Goal: Task Accomplishment & Management: Manage account settings

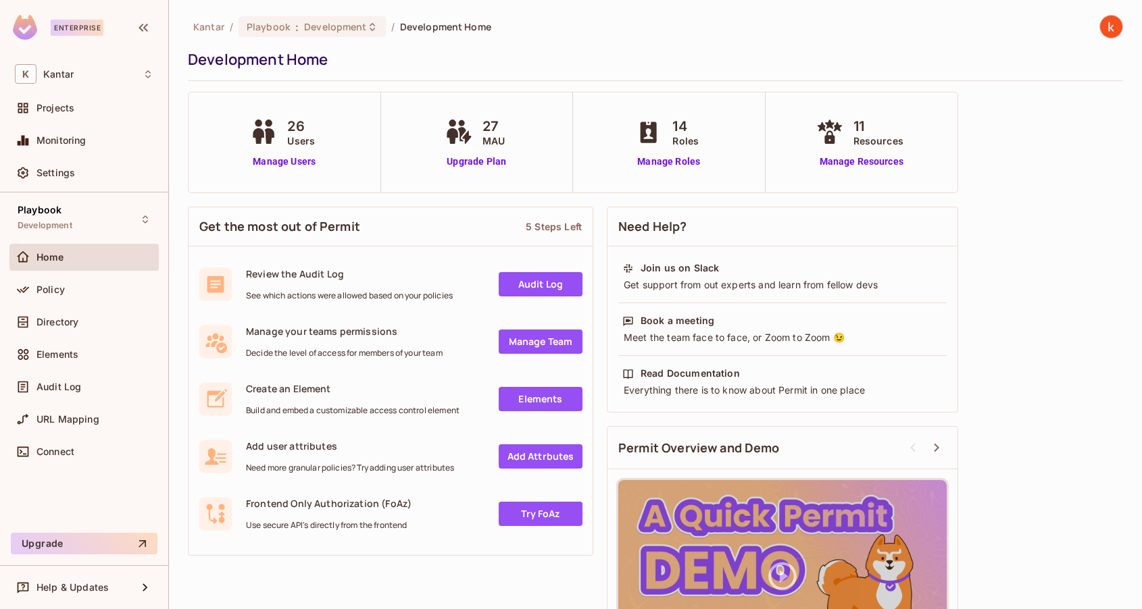
click at [59, 291] on span "Policy" at bounding box center [50, 289] width 28 height 11
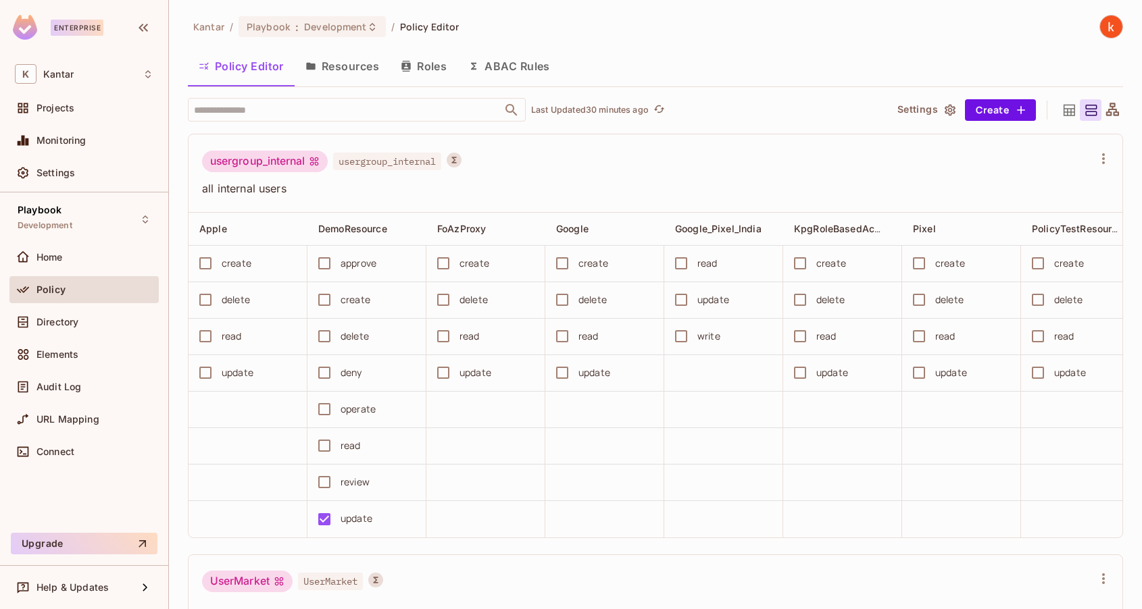
scroll to position [4975, 0]
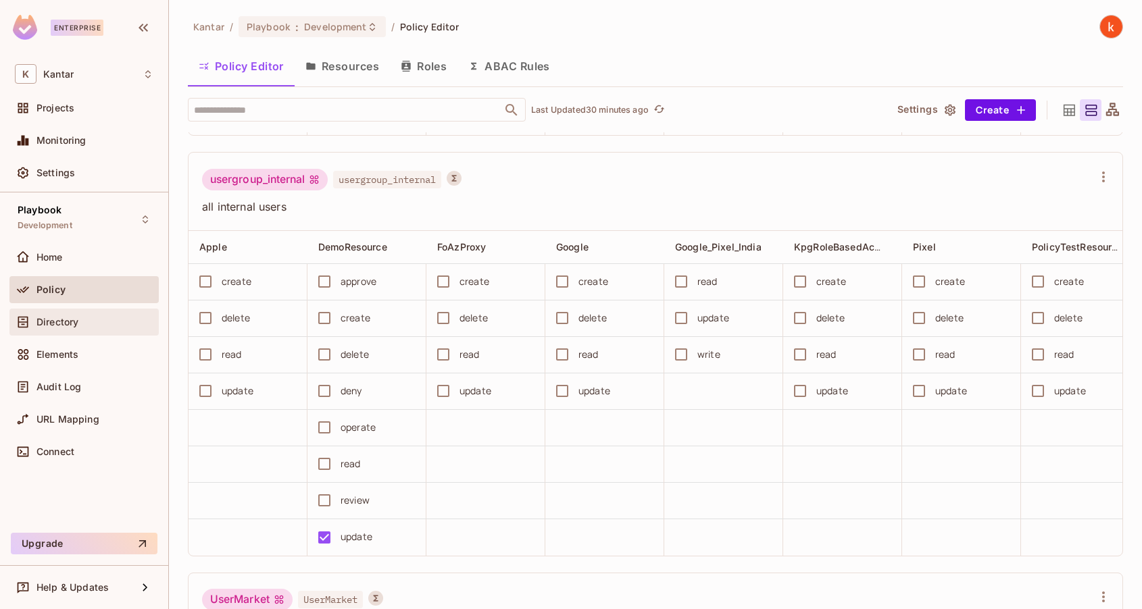
click at [53, 320] on span "Directory" at bounding box center [57, 322] width 42 height 11
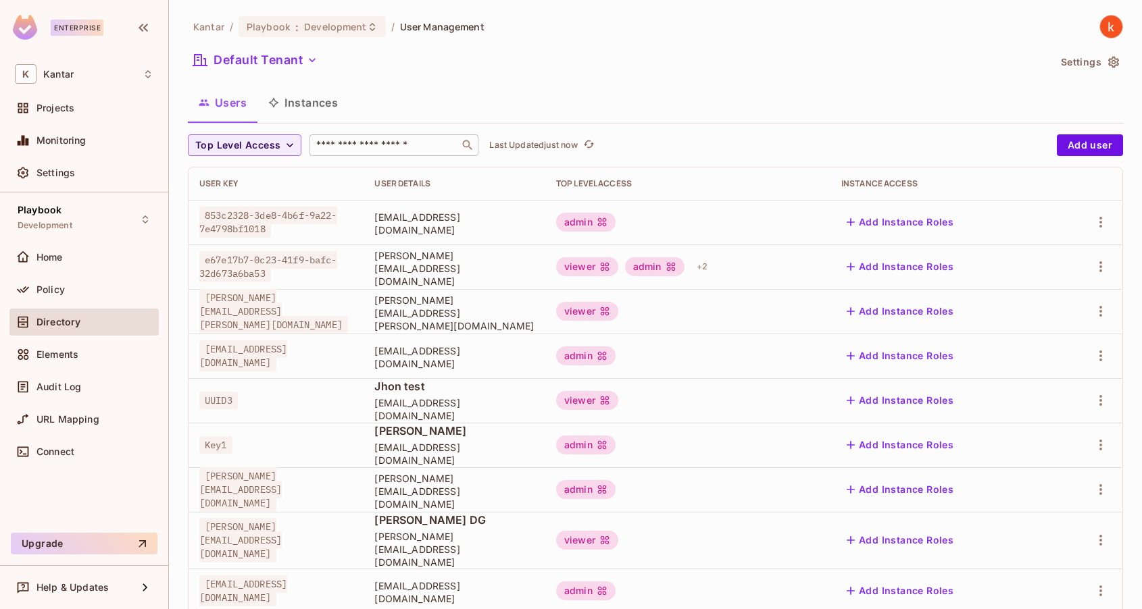
click at [386, 143] on input "text" at bounding box center [384, 145] width 142 height 14
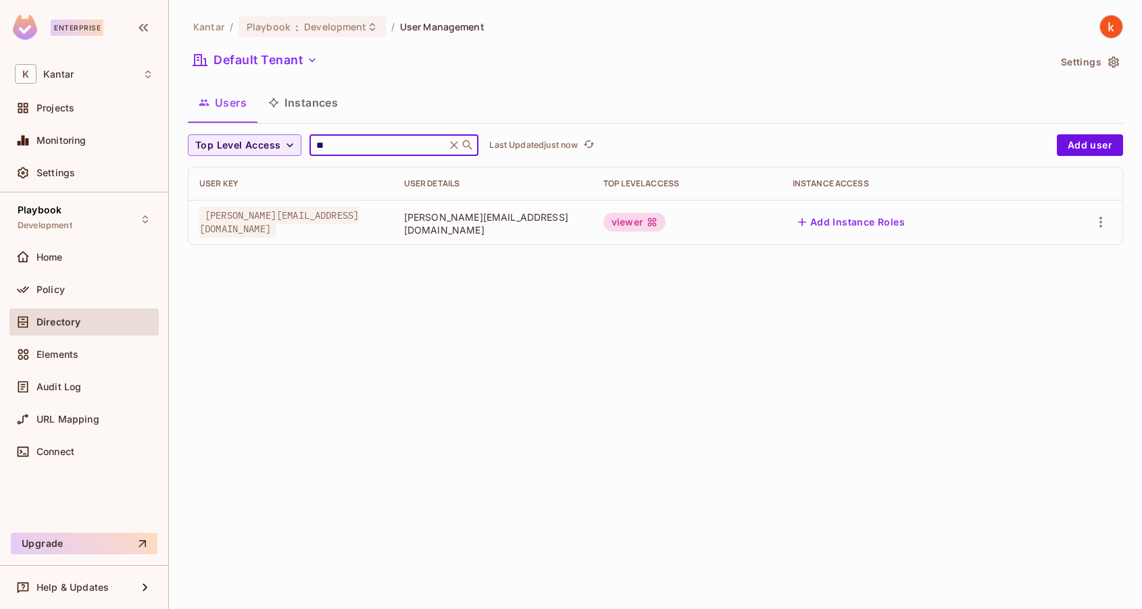
type input "*"
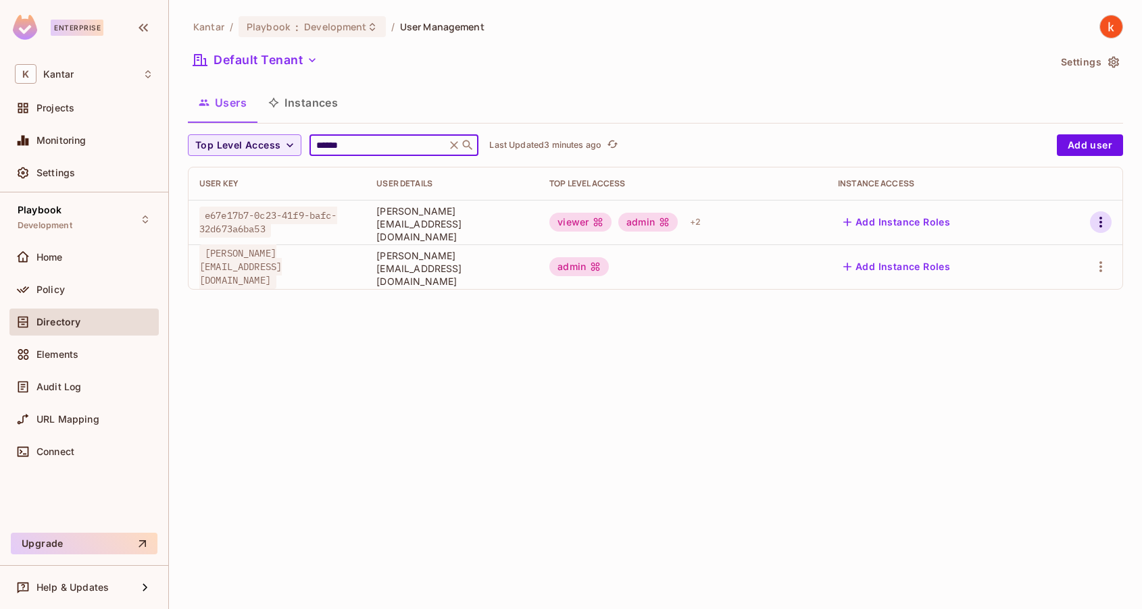
click at [1103, 226] on icon "button" at bounding box center [1100, 222] width 16 height 16
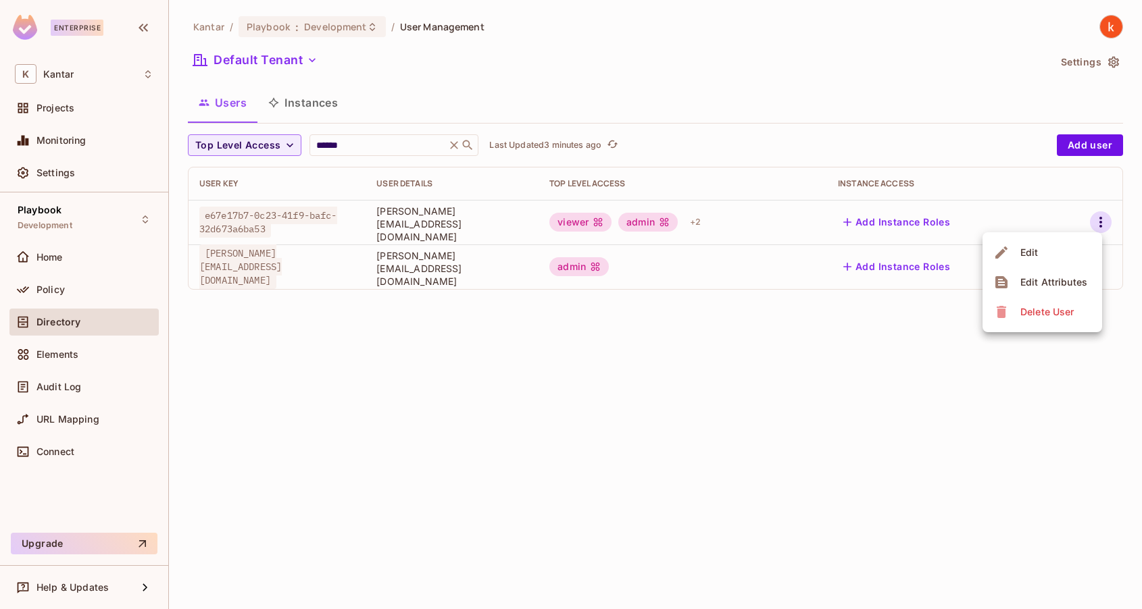
click at [1035, 319] on span "Delete User" at bounding box center [1046, 312] width 61 height 22
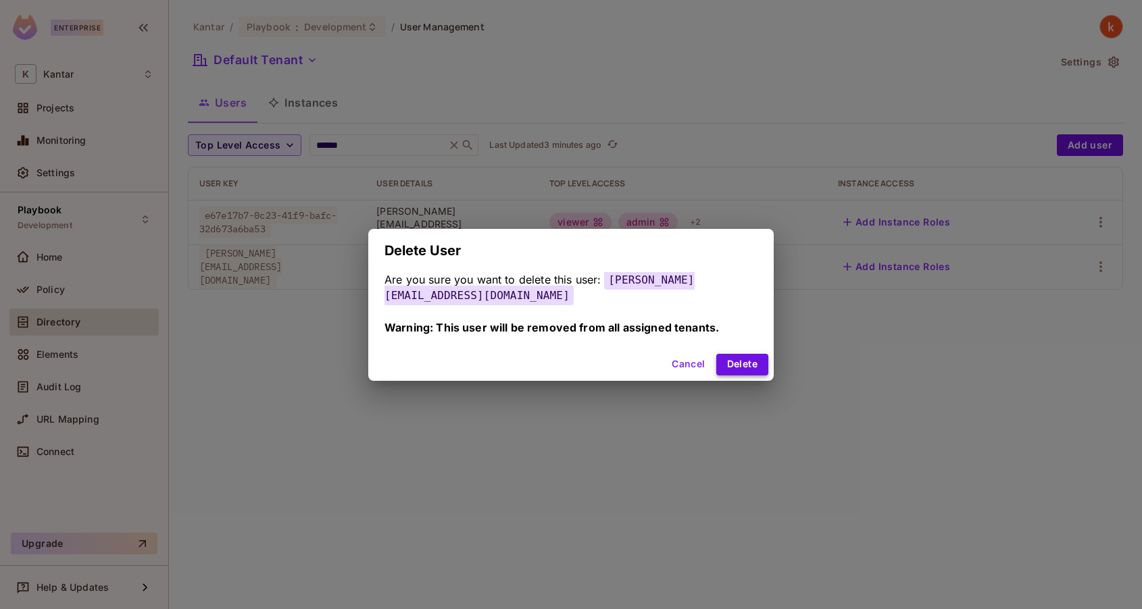
click at [750, 359] on button "Delete" at bounding box center [742, 365] width 52 height 22
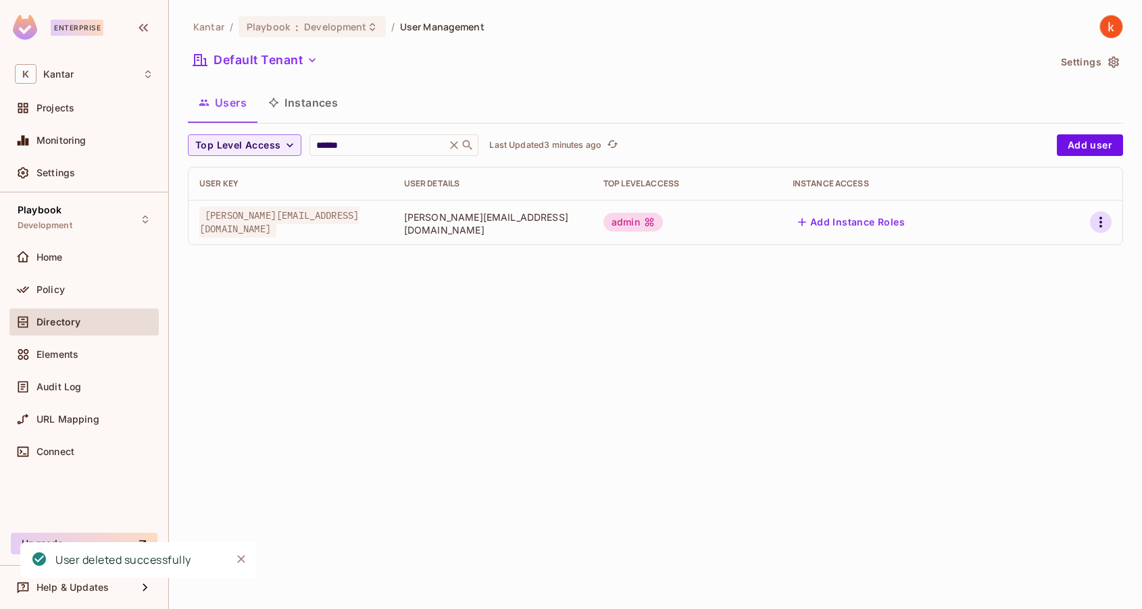
click at [1099, 218] on icon "button" at bounding box center [1100, 222] width 16 height 16
click at [1035, 255] on div "Edit" at bounding box center [1029, 254] width 18 height 14
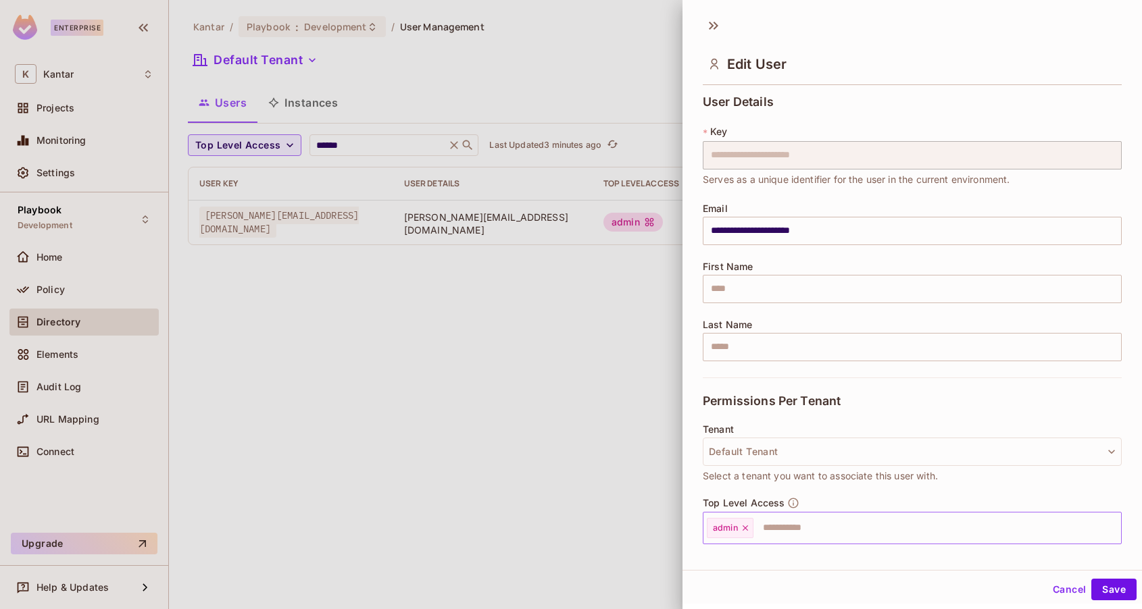
click at [744, 526] on icon at bounding box center [744, 528] width 5 height 5
click at [1117, 583] on button "Save" at bounding box center [1113, 590] width 45 height 22
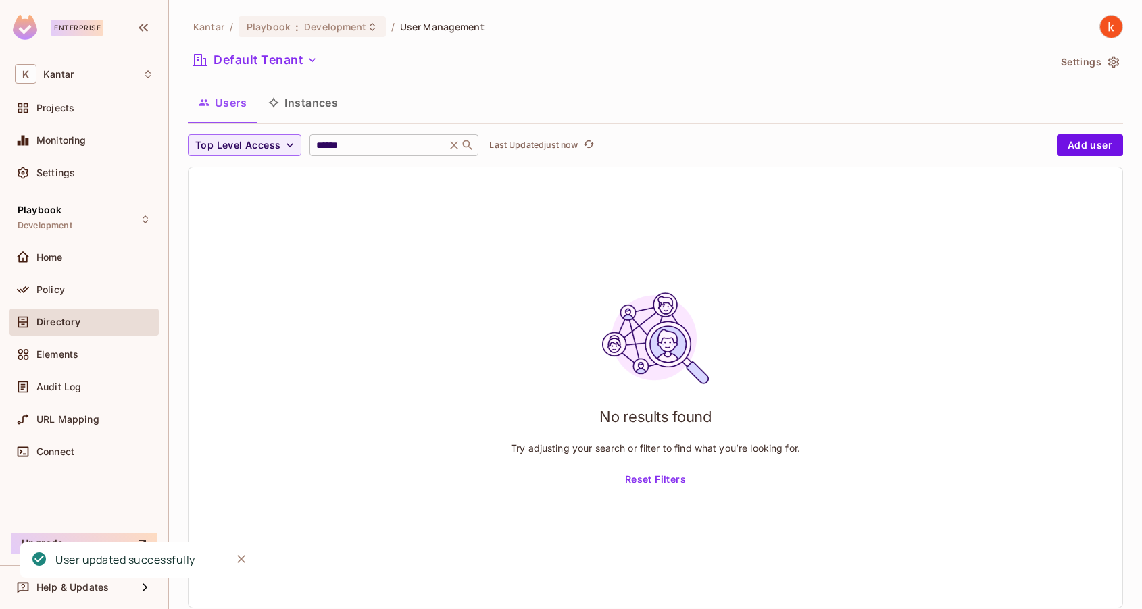
click at [369, 149] on input "******" at bounding box center [377, 145] width 128 height 14
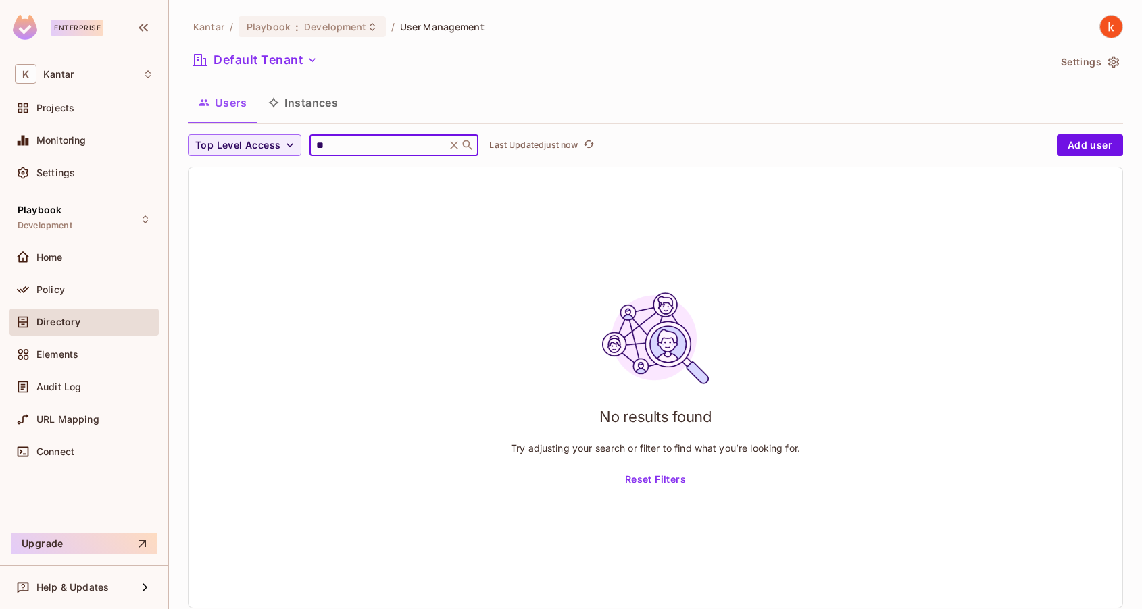
type input "*"
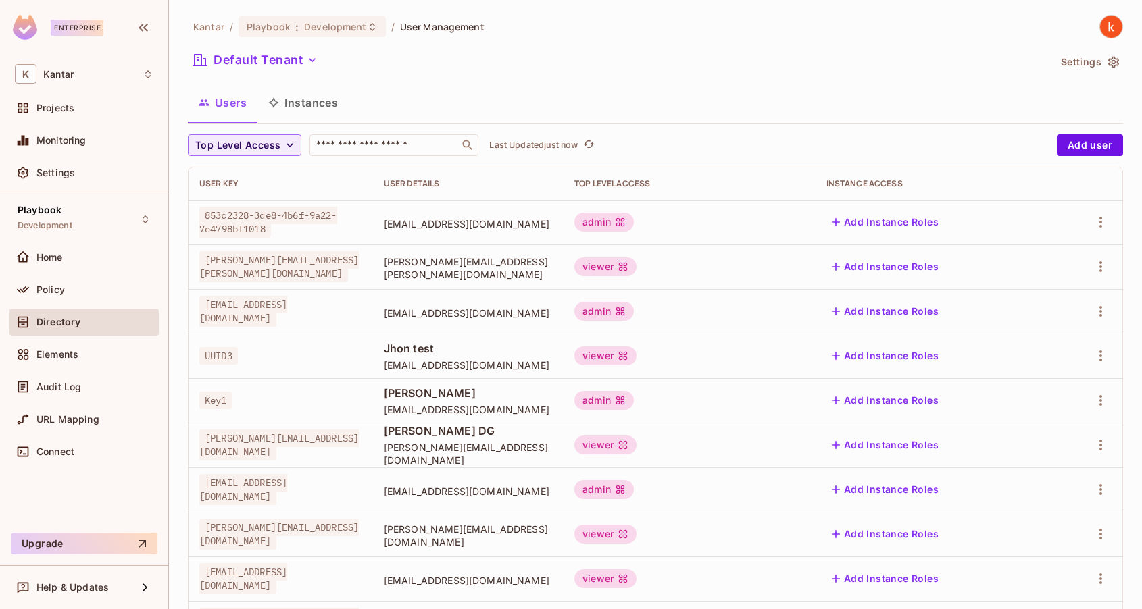
click at [72, 320] on span "Directory" at bounding box center [58, 322] width 44 height 11
click at [332, 143] on input "text" at bounding box center [384, 145] width 142 height 14
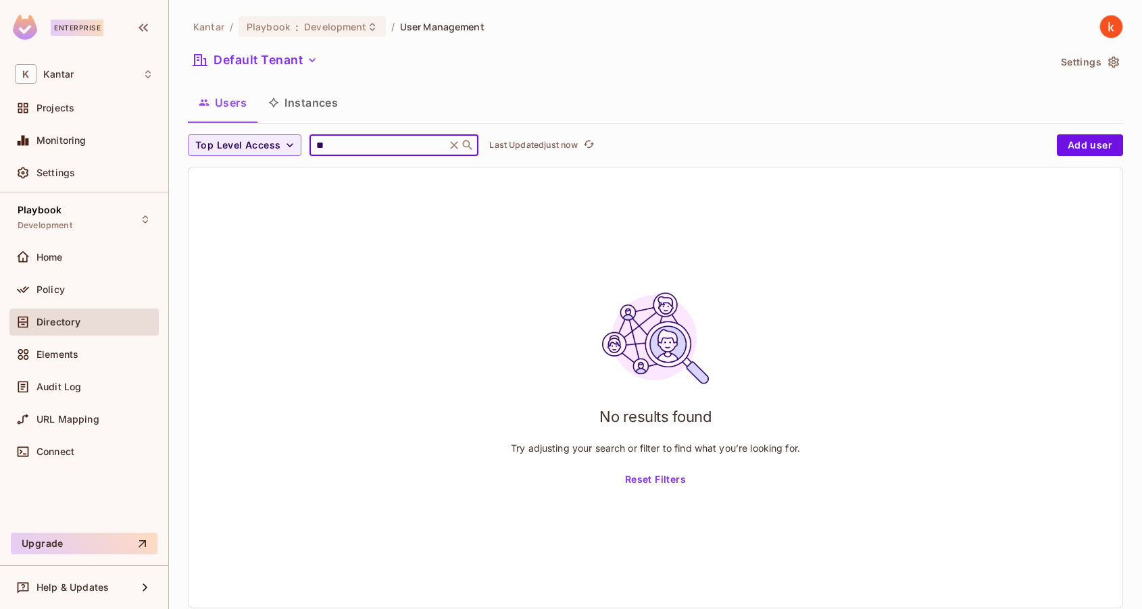
type input "*"
type input "******"
click at [48, 292] on span "Policy" at bounding box center [50, 289] width 28 height 11
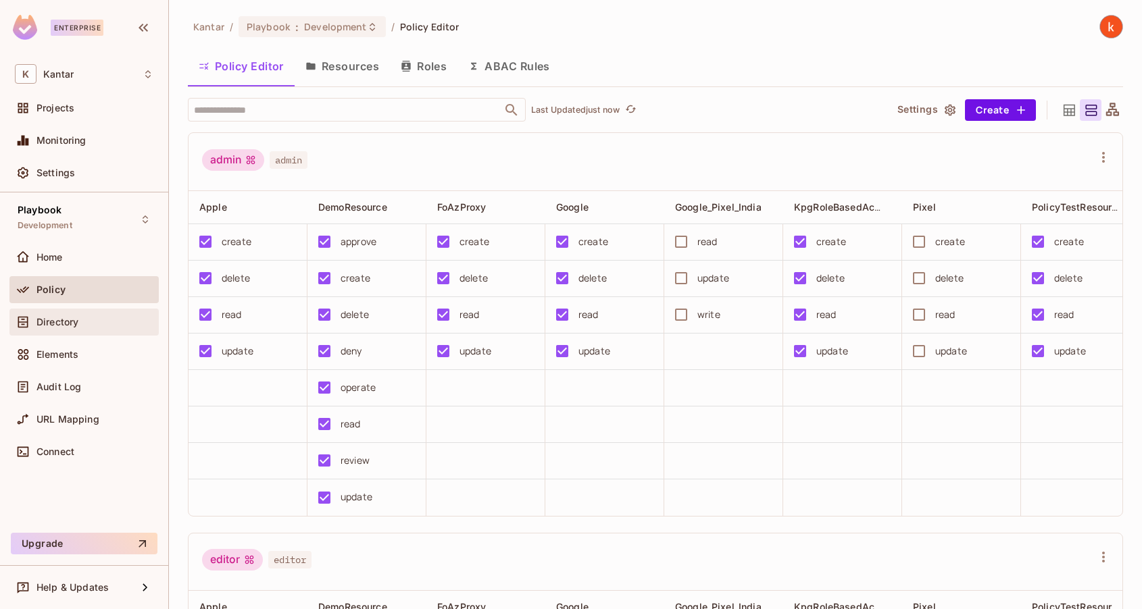
click at [54, 319] on span "Directory" at bounding box center [57, 322] width 42 height 11
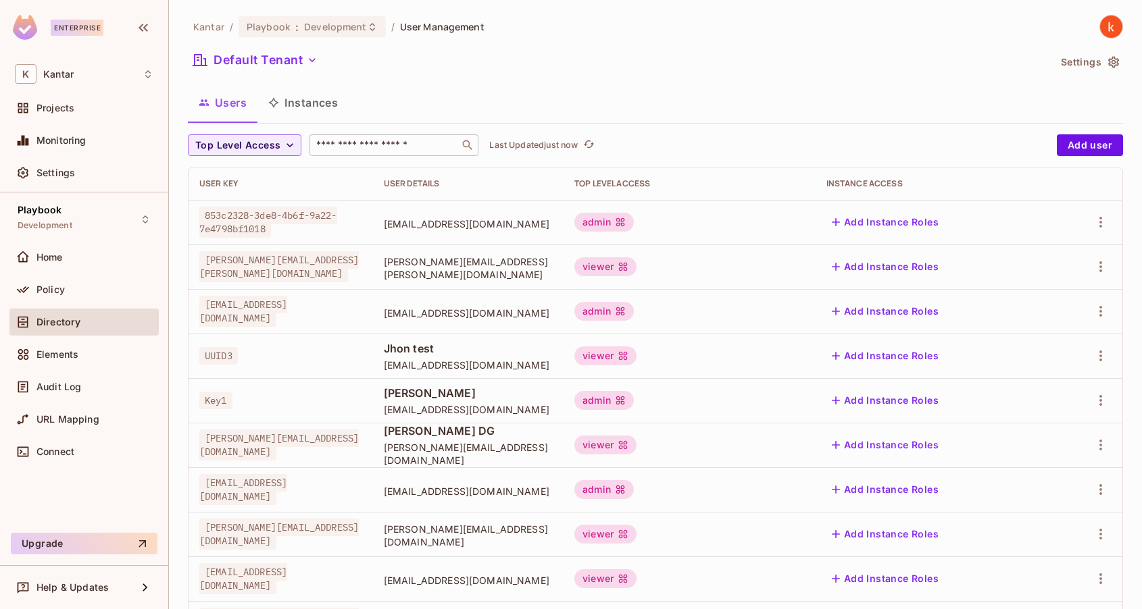
click at [340, 140] on input "text" at bounding box center [384, 145] width 142 height 14
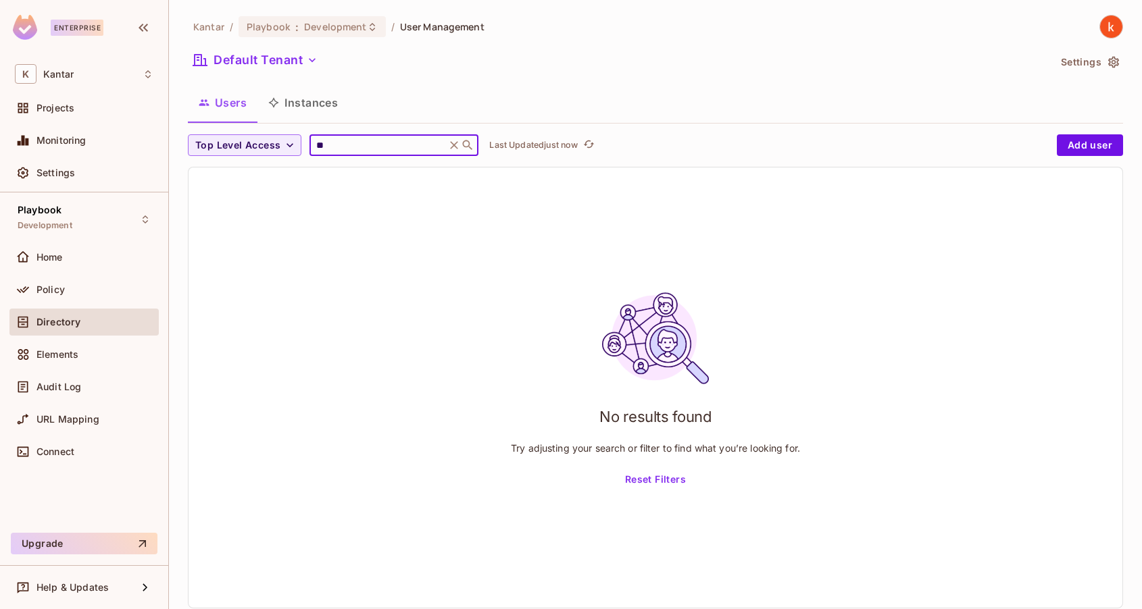
type input "*"
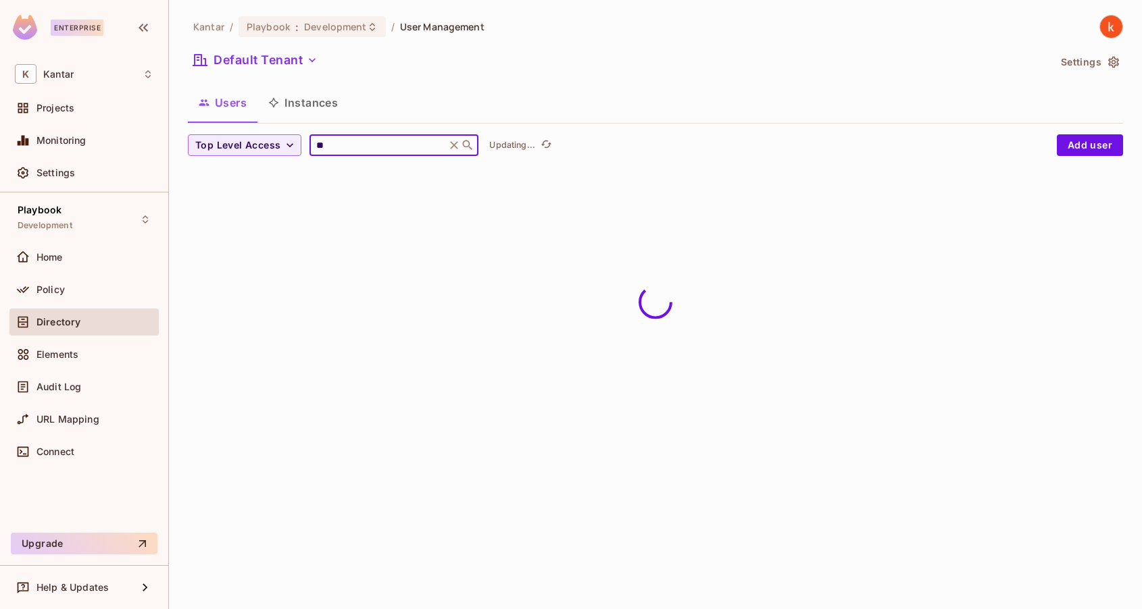
click at [421, 169] on div "Top Level Access ** ​ Updating... Add user" at bounding box center [655, 155] width 935 height 43
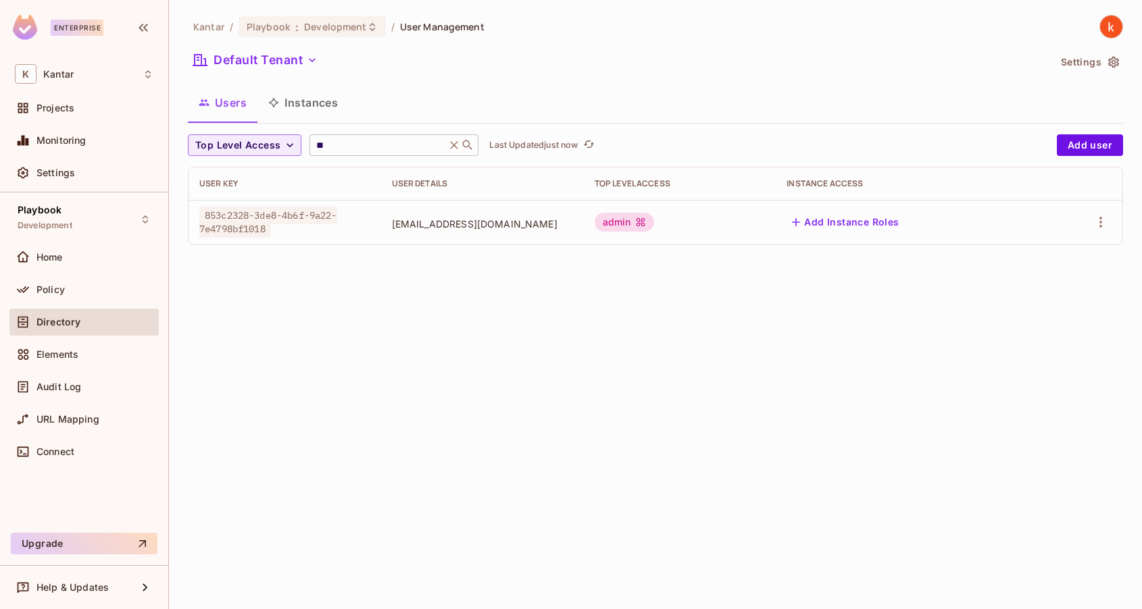
click at [381, 148] on input "**" at bounding box center [377, 145] width 128 height 14
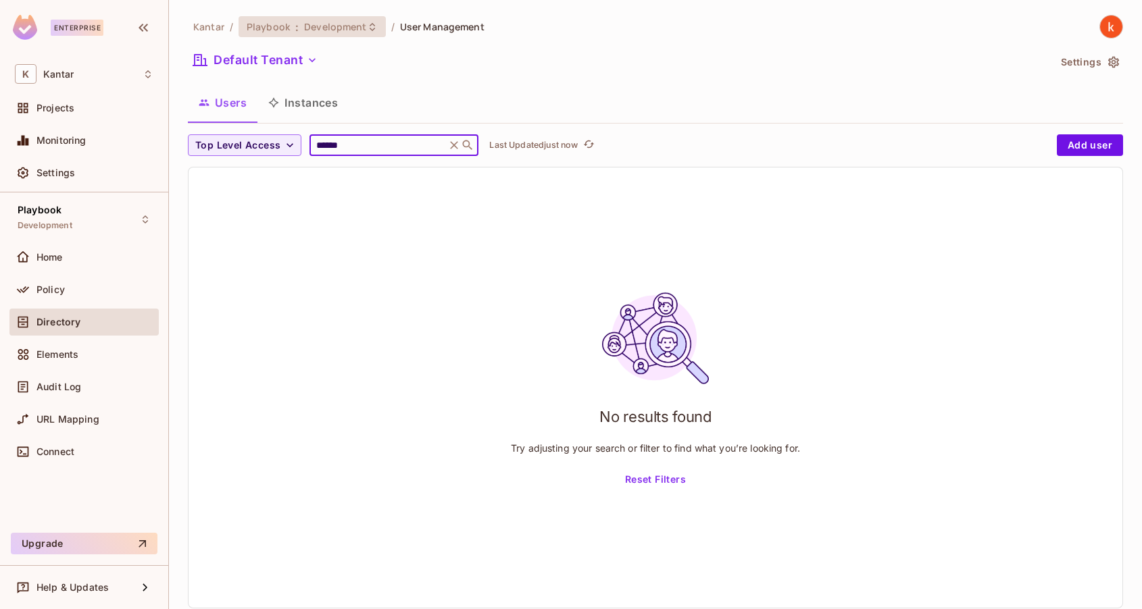
type input "******"
click at [336, 19] on div "Playbook : Development" at bounding box center [311, 26] width 147 height 21
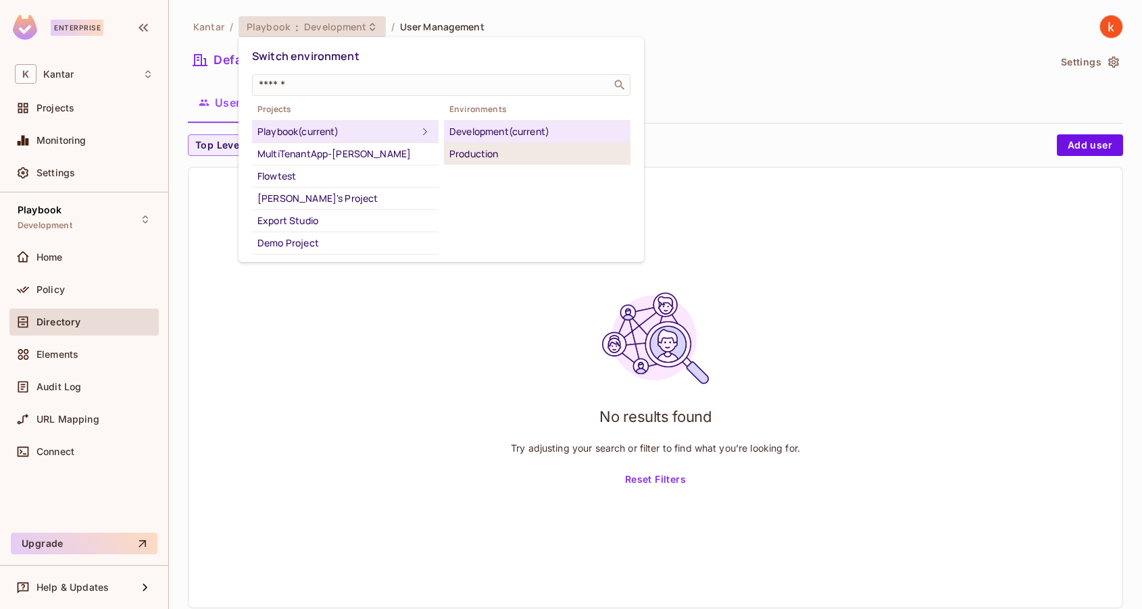
click at [487, 155] on div "Production" at bounding box center [537, 154] width 176 height 16
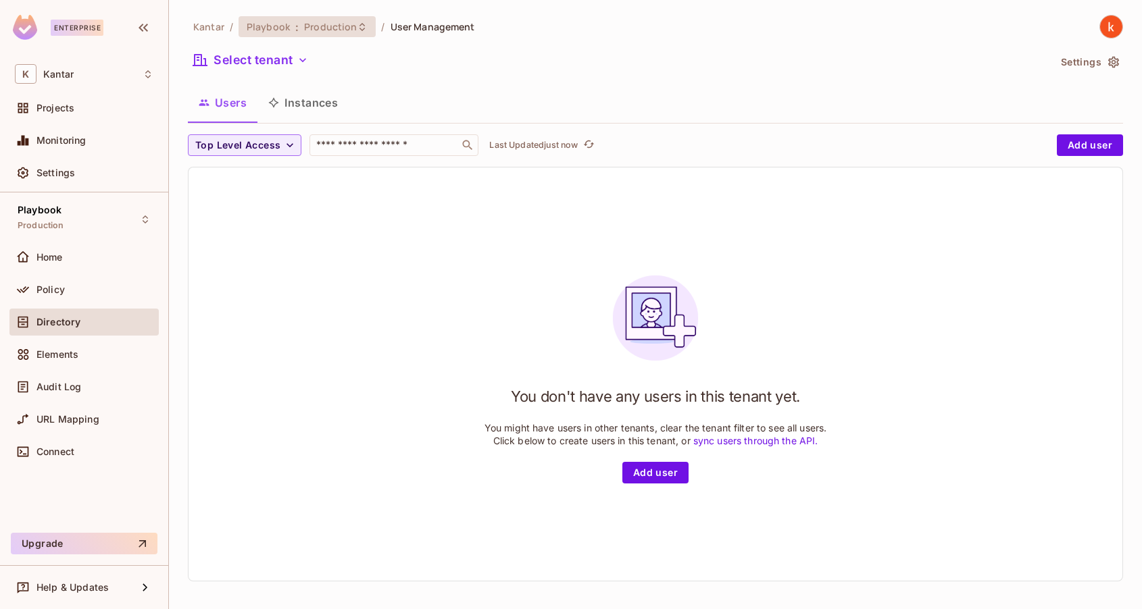
click at [336, 26] on span "Production" at bounding box center [330, 26] width 53 height 13
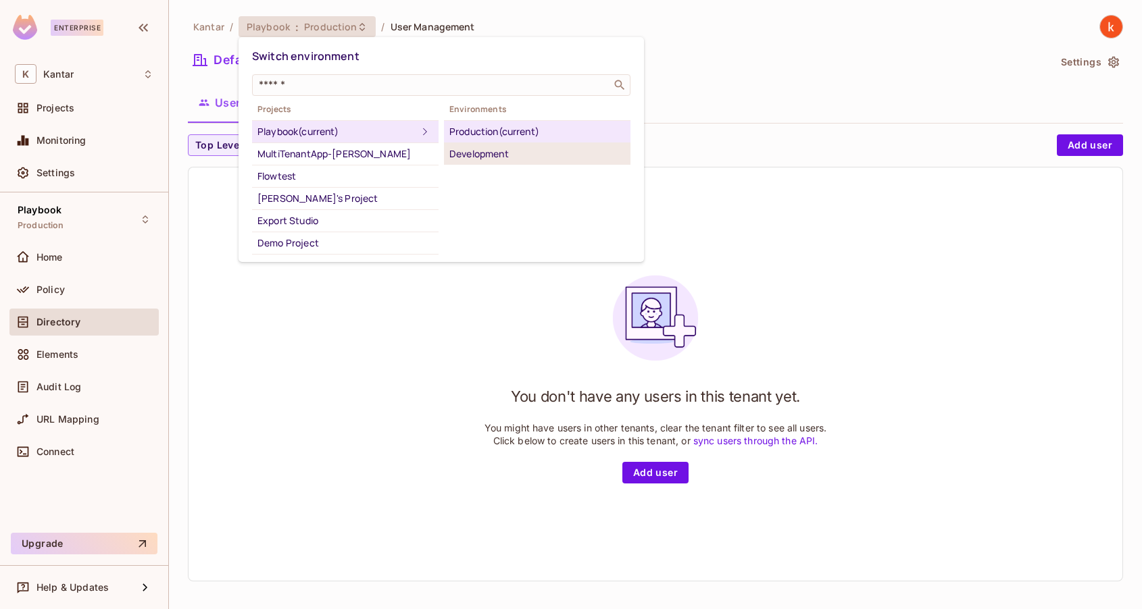
click at [478, 151] on div "Development" at bounding box center [537, 154] width 176 height 16
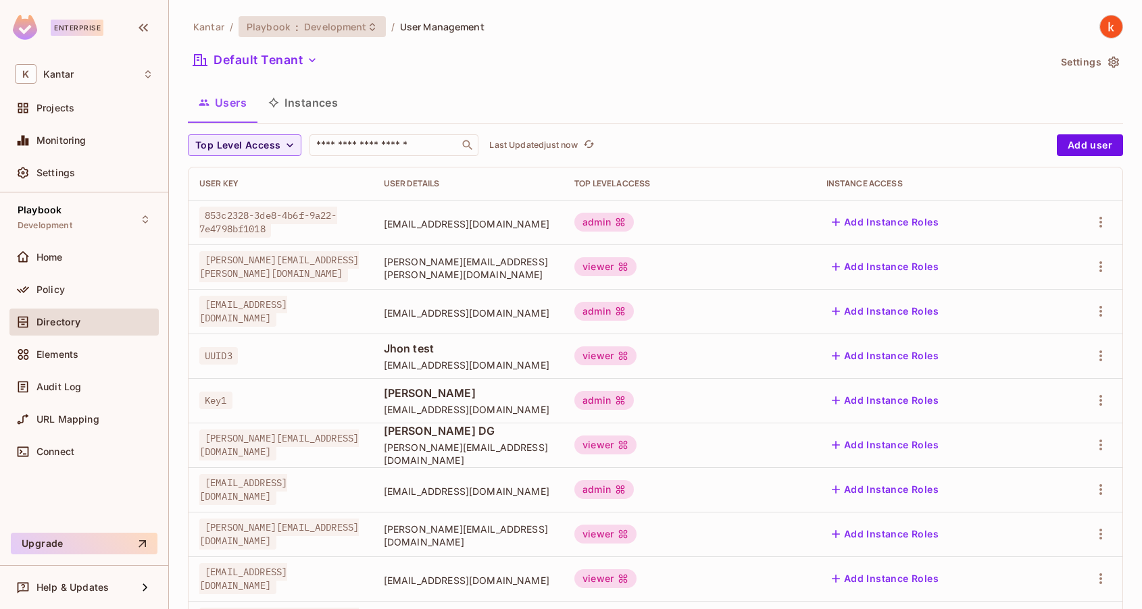
click at [320, 30] on span "Development" at bounding box center [335, 26] width 62 height 13
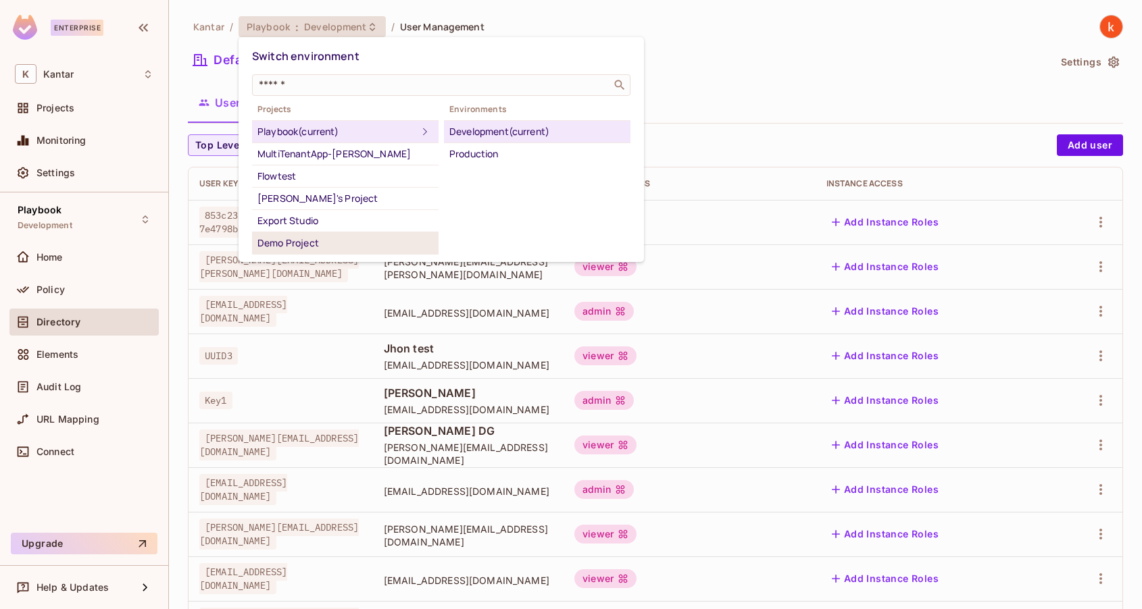
click at [309, 241] on div "Demo Project" at bounding box center [345, 243] width 176 height 16
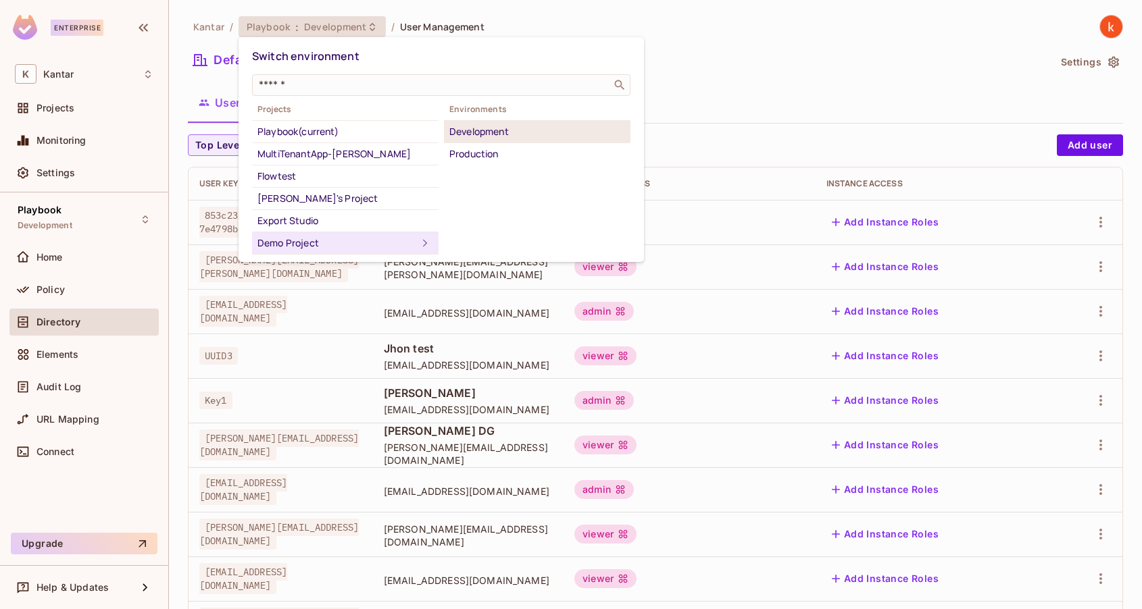
click at [484, 128] on div "Development" at bounding box center [537, 132] width 176 height 16
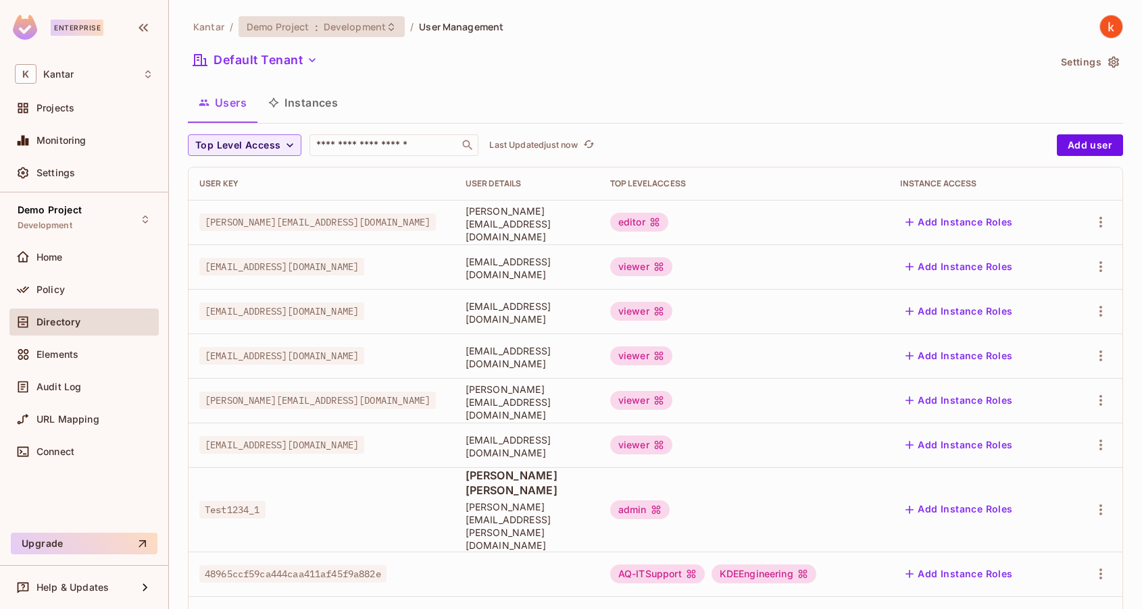
click at [297, 20] on span "Demo Project" at bounding box center [278, 26] width 63 height 13
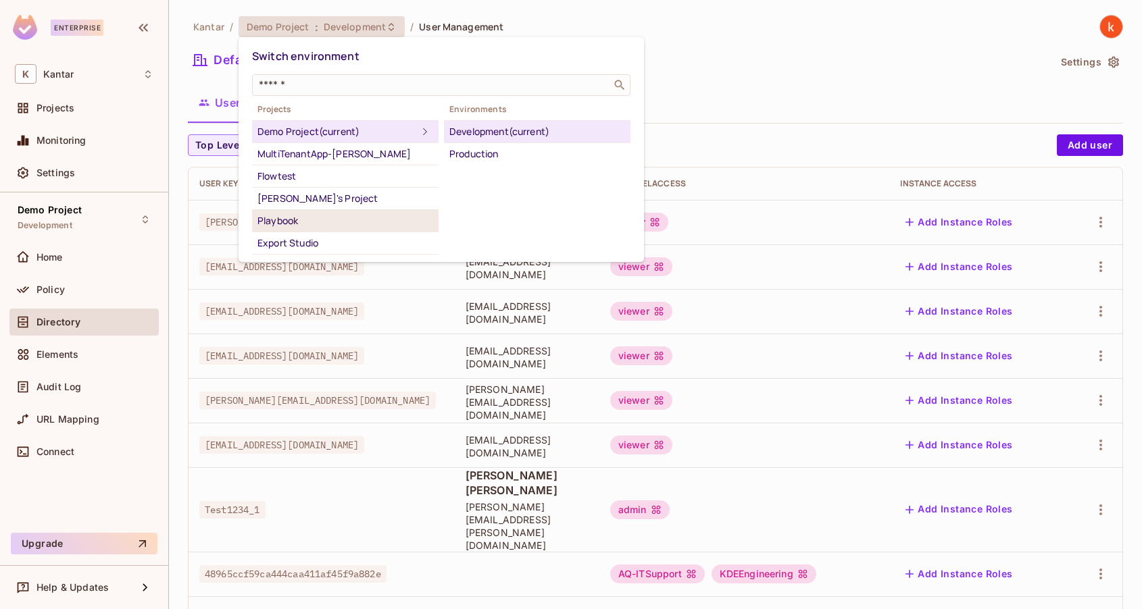
click at [291, 217] on div "Playbook" at bounding box center [345, 221] width 176 height 16
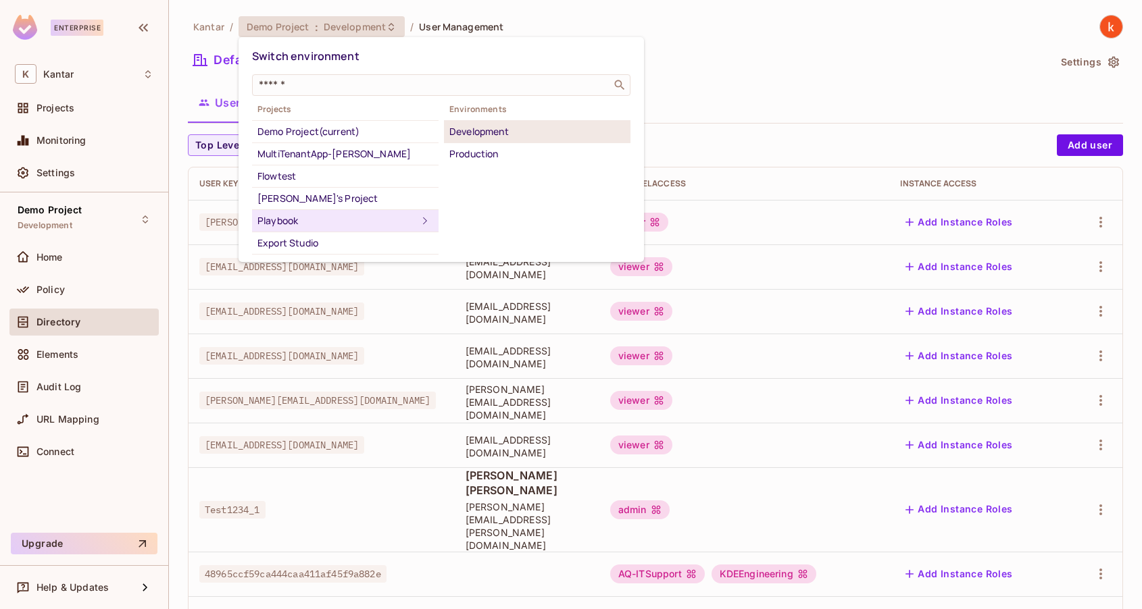
click at [481, 134] on div "Development" at bounding box center [537, 132] width 176 height 16
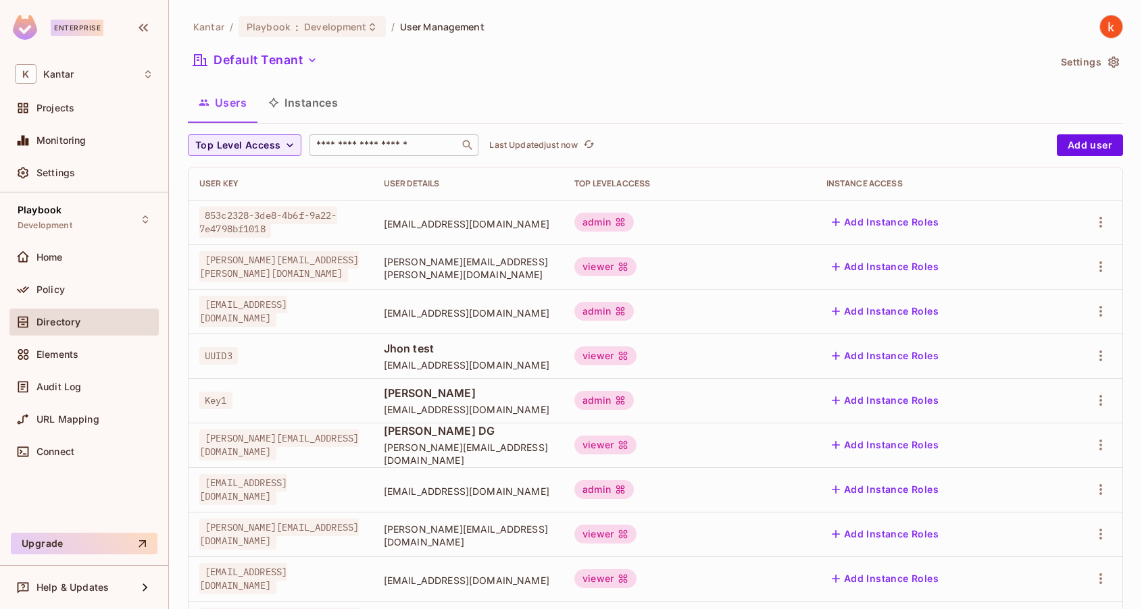
click at [367, 142] on input "text" at bounding box center [384, 145] width 142 height 14
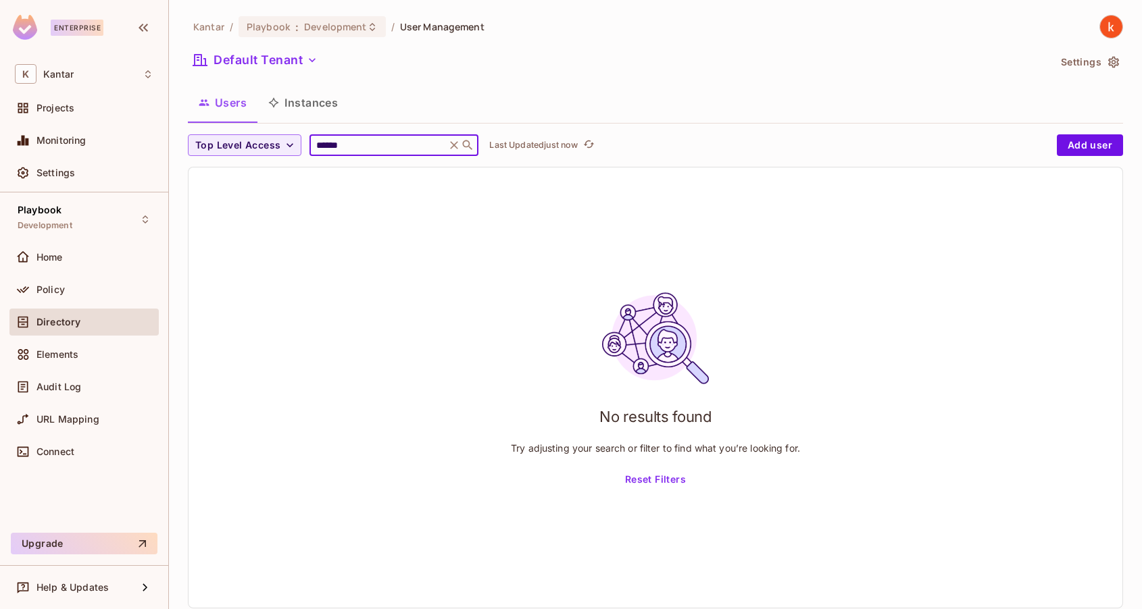
type input "******"
click at [1099, 143] on button "Add user" at bounding box center [1089, 145] width 66 height 22
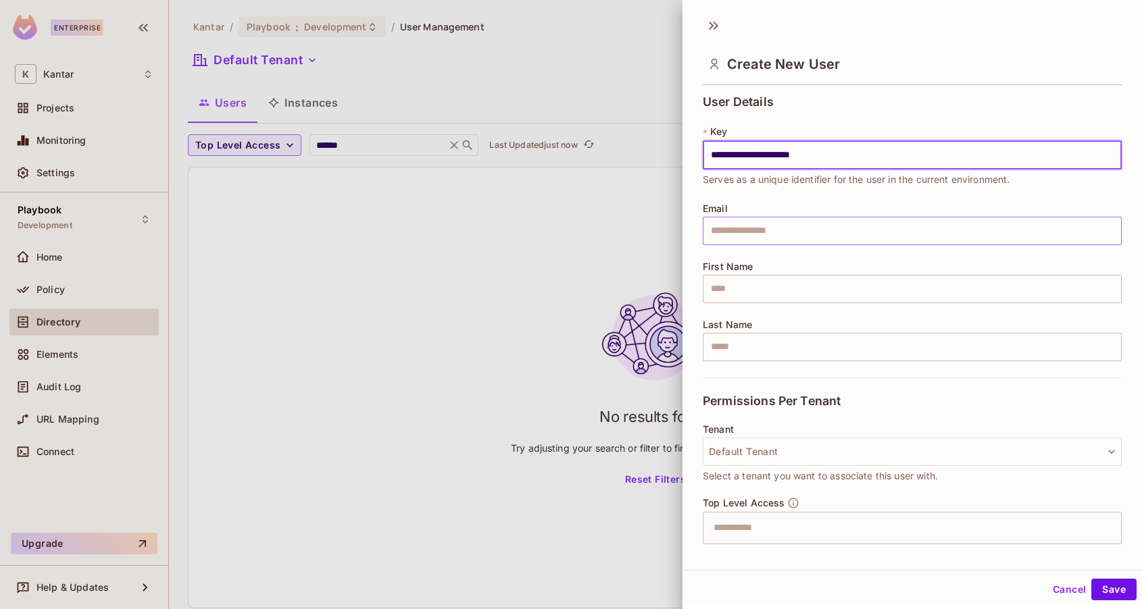
type input "**********"
click at [723, 235] on input "text" at bounding box center [911, 231] width 419 height 28
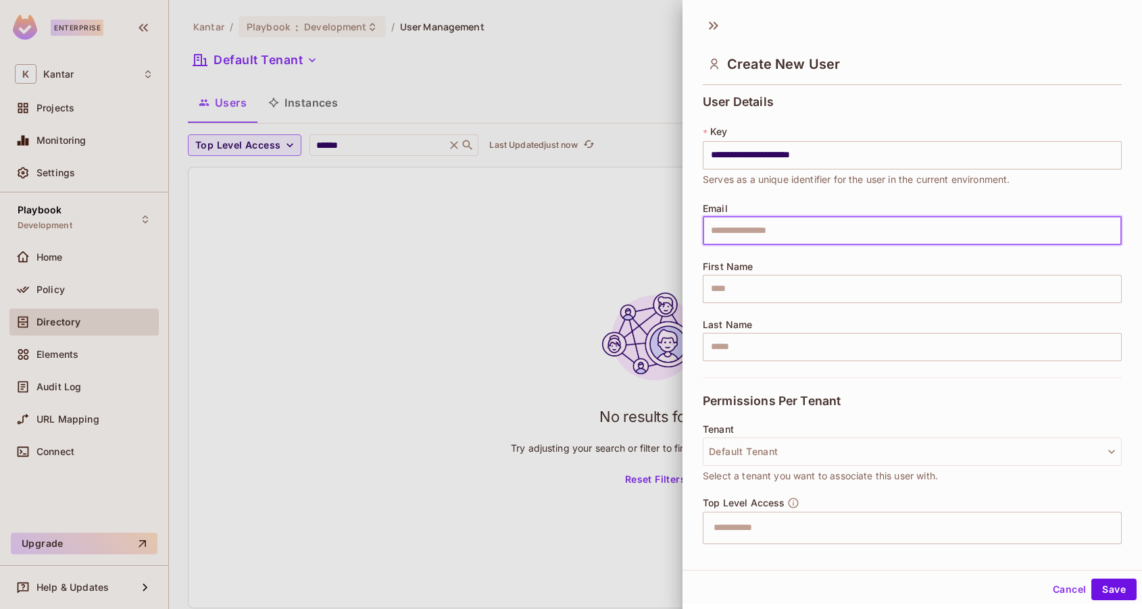
paste input "**********"
type input "**********"
click at [816, 458] on button "Default Tenant" at bounding box center [911, 452] width 419 height 28
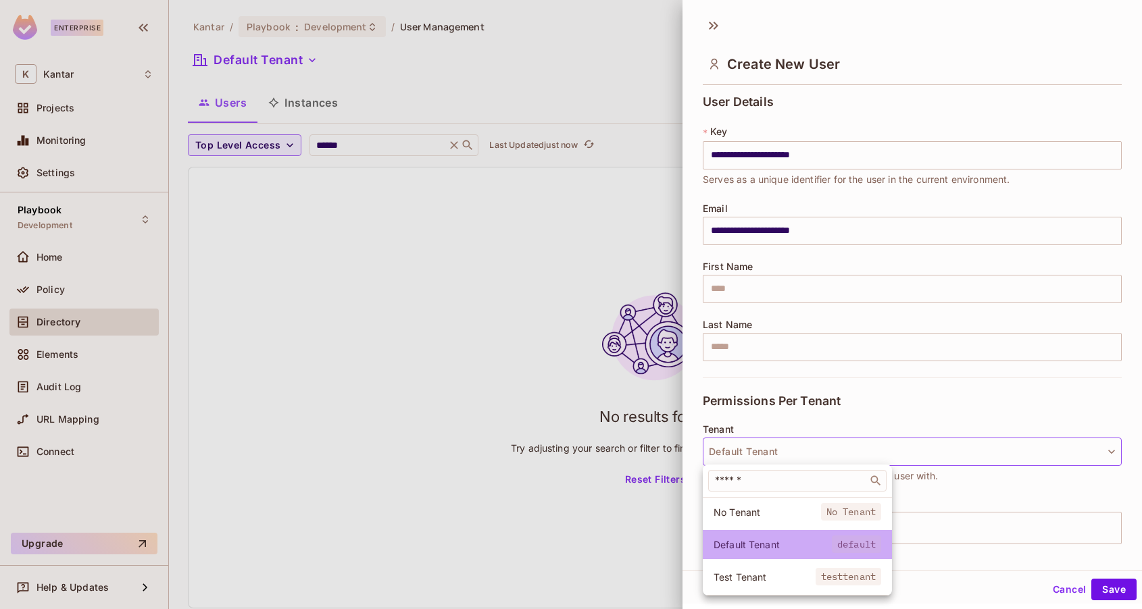
click at [740, 540] on span "Default Tenant" at bounding box center [772, 544] width 118 height 13
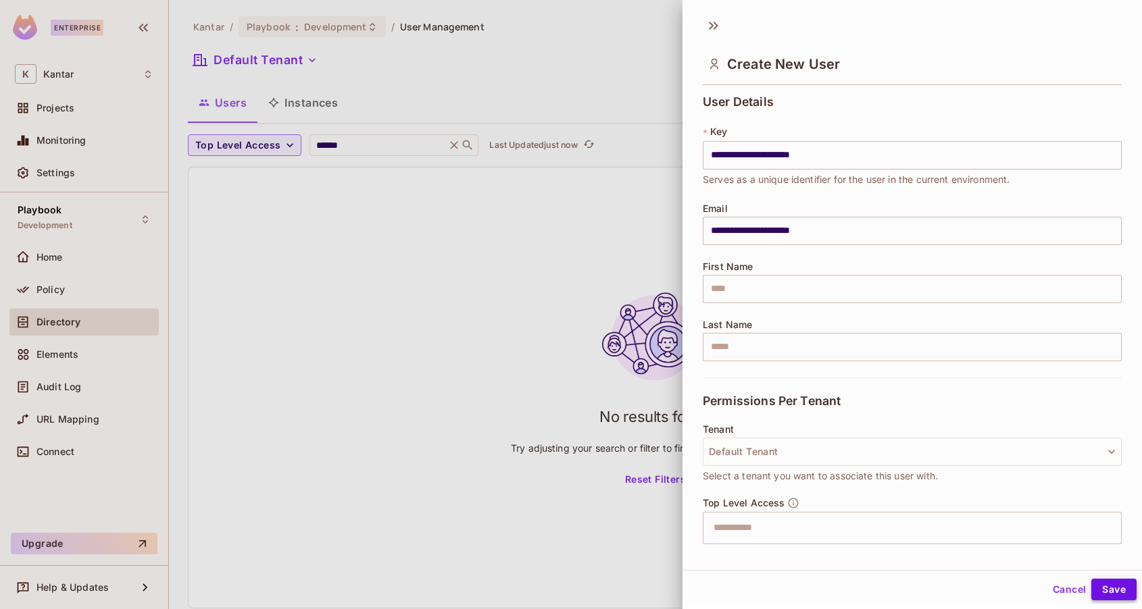
click at [1113, 593] on button "Save" at bounding box center [1113, 590] width 45 height 22
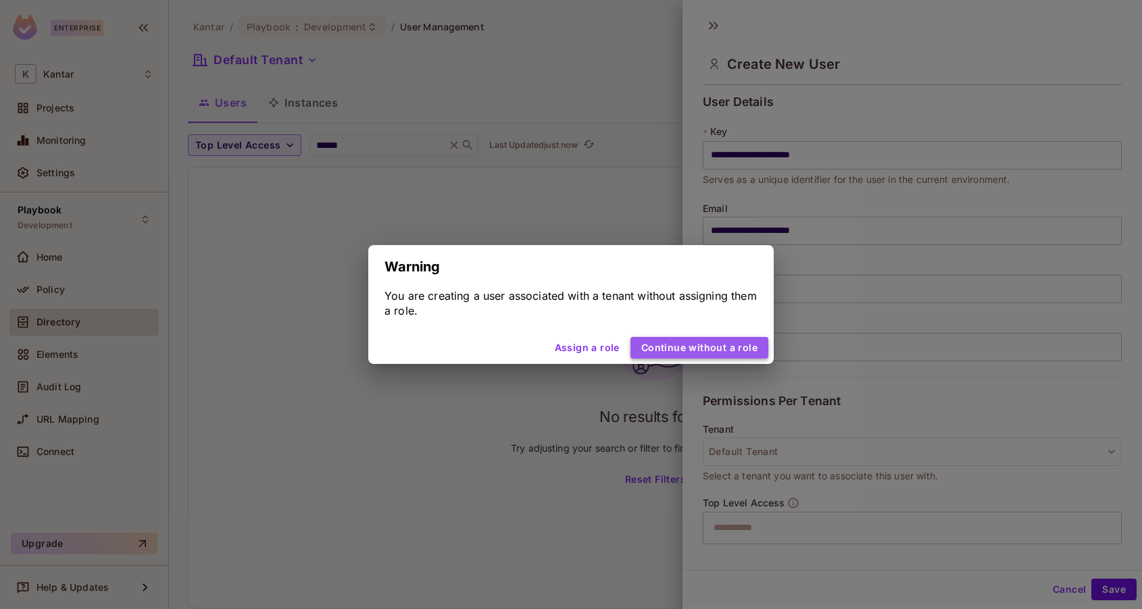
click at [741, 348] on button "Continue without a role" at bounding box center [699, 348] width 138 height 22
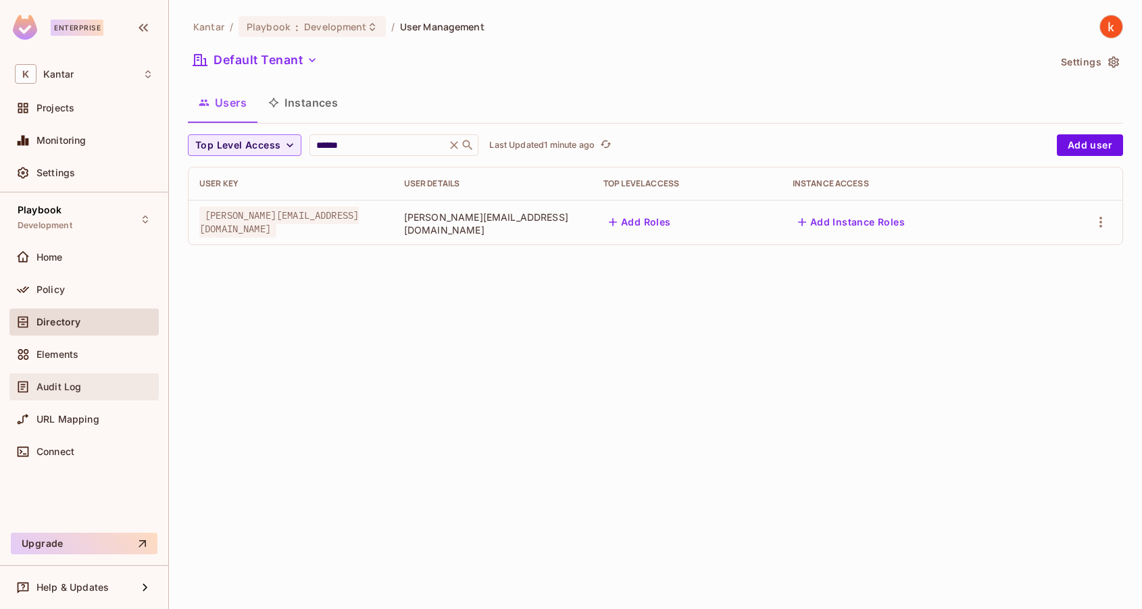
click at [45, 382] on span "Audit Log" at bounding box center [58, 387] width 45 height 11
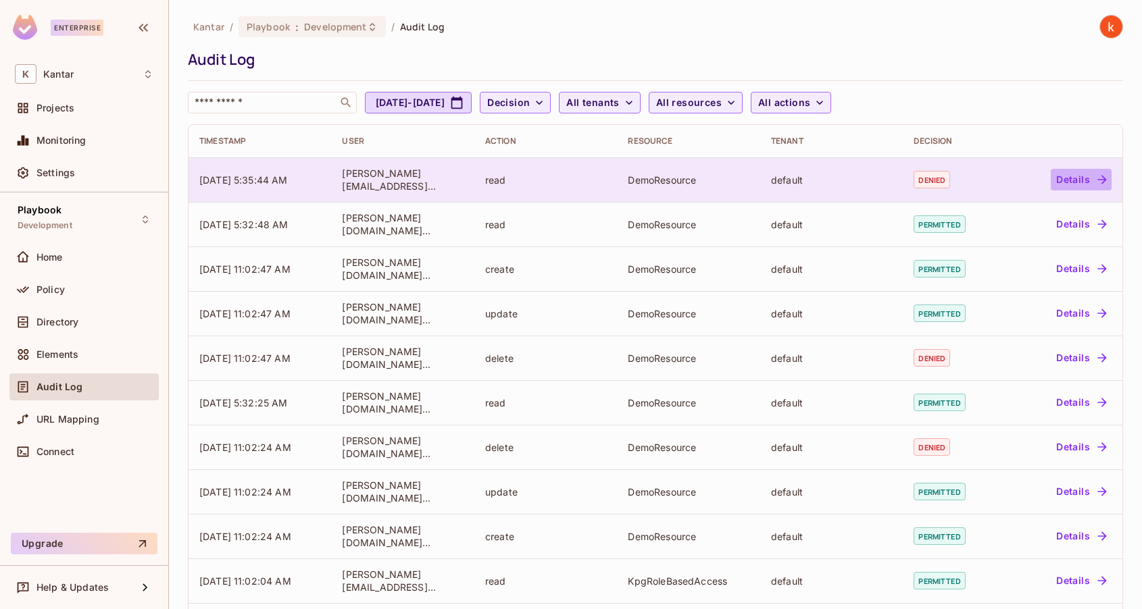
click at [1081, 180] on button "Details" at bounding box center [1080, 180] width 61 height 22
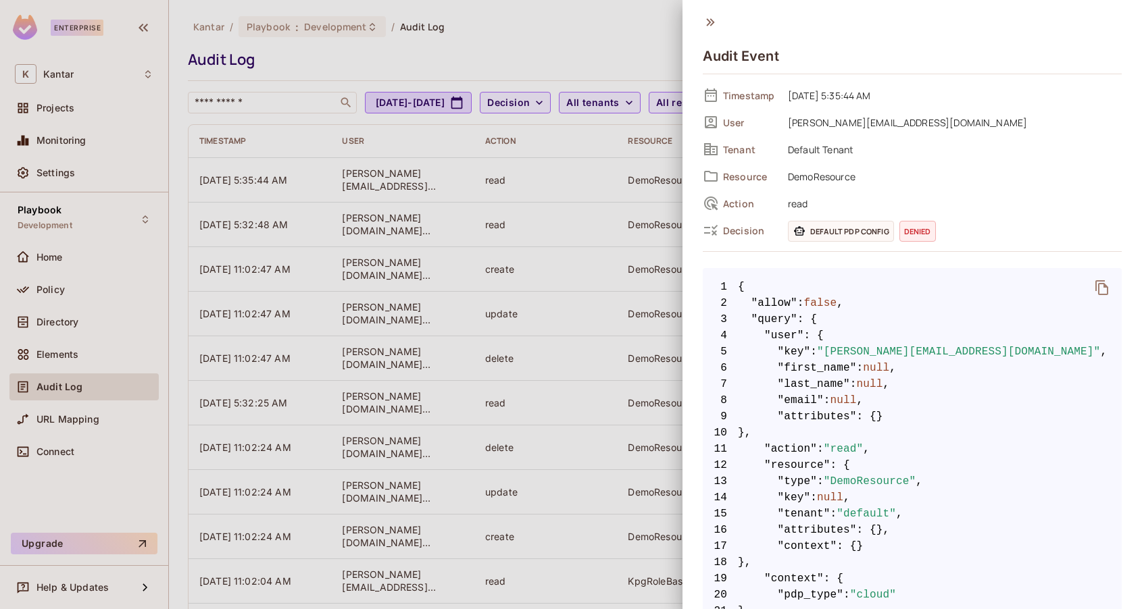
click at [621, 9] on div at bounding box center [571, 304] width 1142 height 609
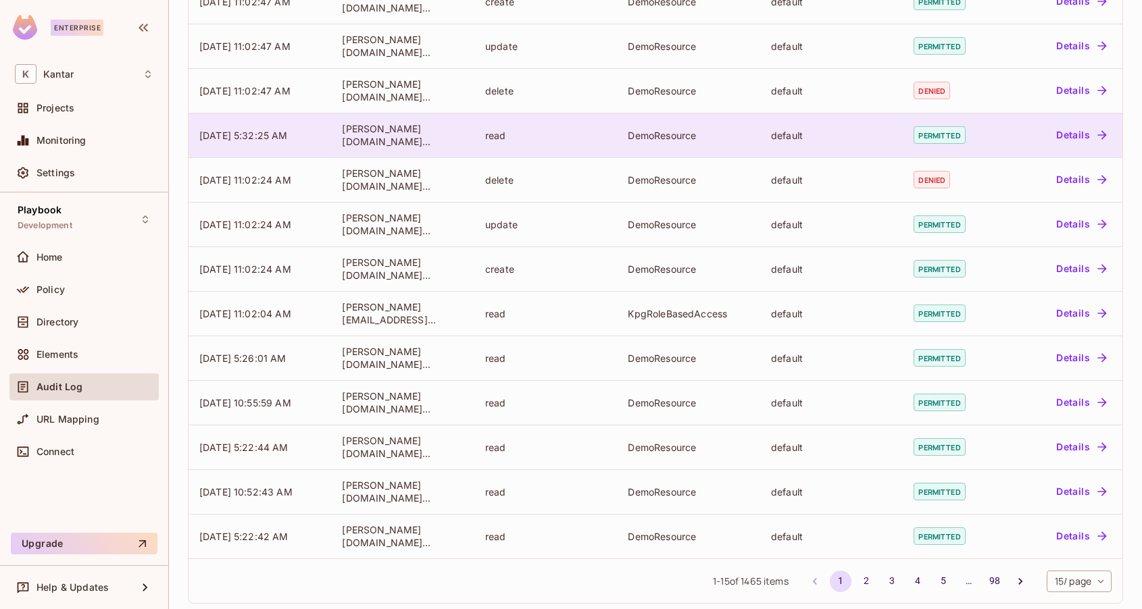
scroll to position [280, 0]
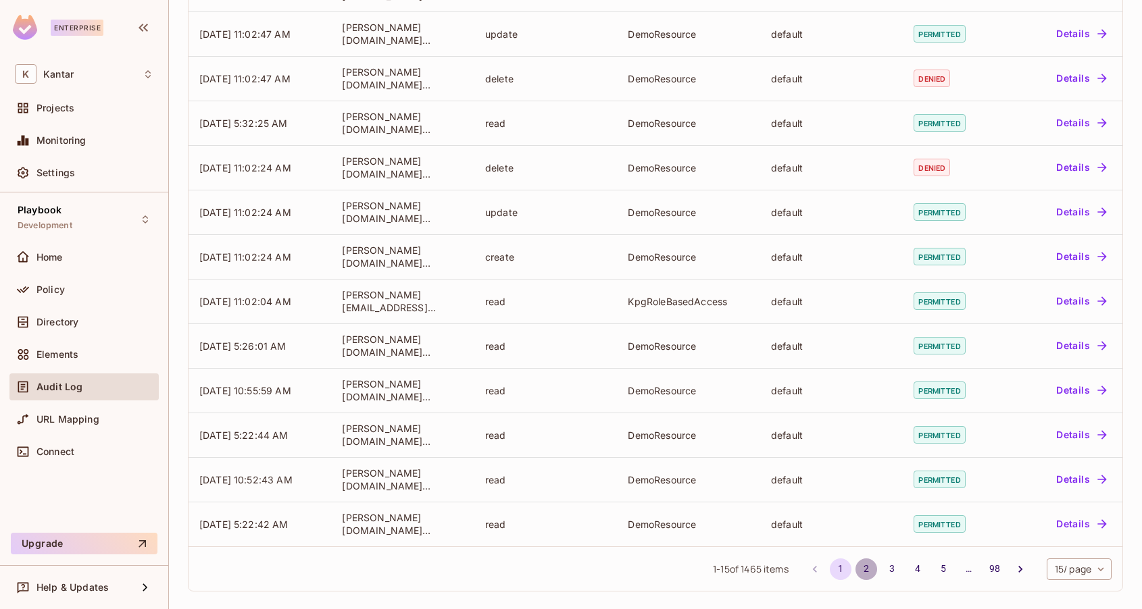
click at [862, 570] on button "2" at bounding box center [866, 570] width 22 height 22
click at [891, 566] on button "3" at bounding box center [892, 570] width 22 height 22
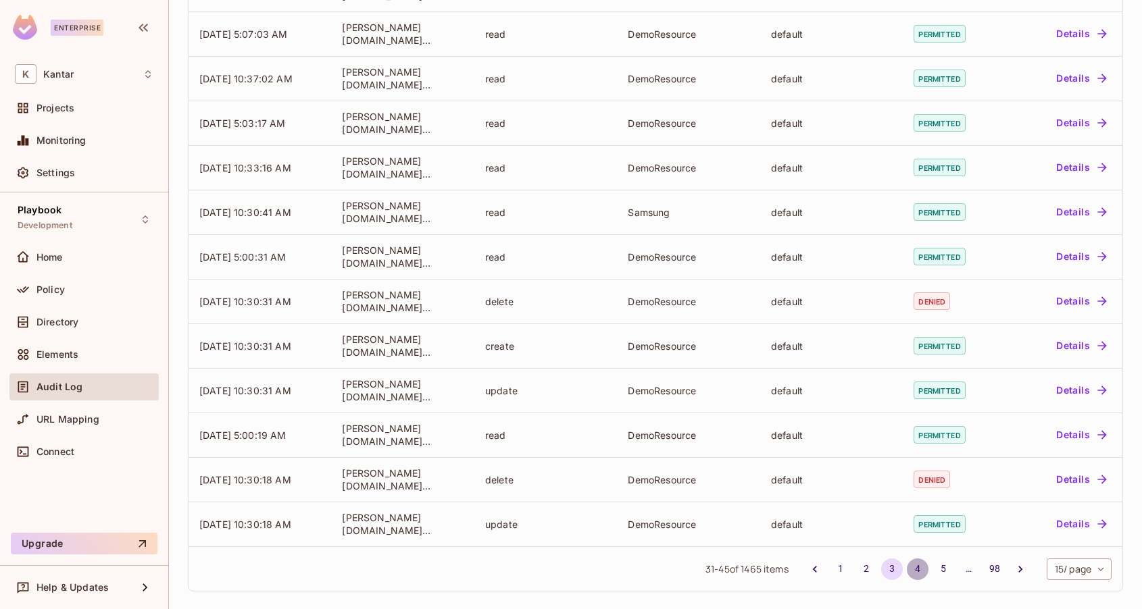
click at [916, 566] on button "4" at bounding box center [917, 570] width 22 height 22
click at [942, 570] on button "5" at bounding box center [943, 570] width 22 height 22
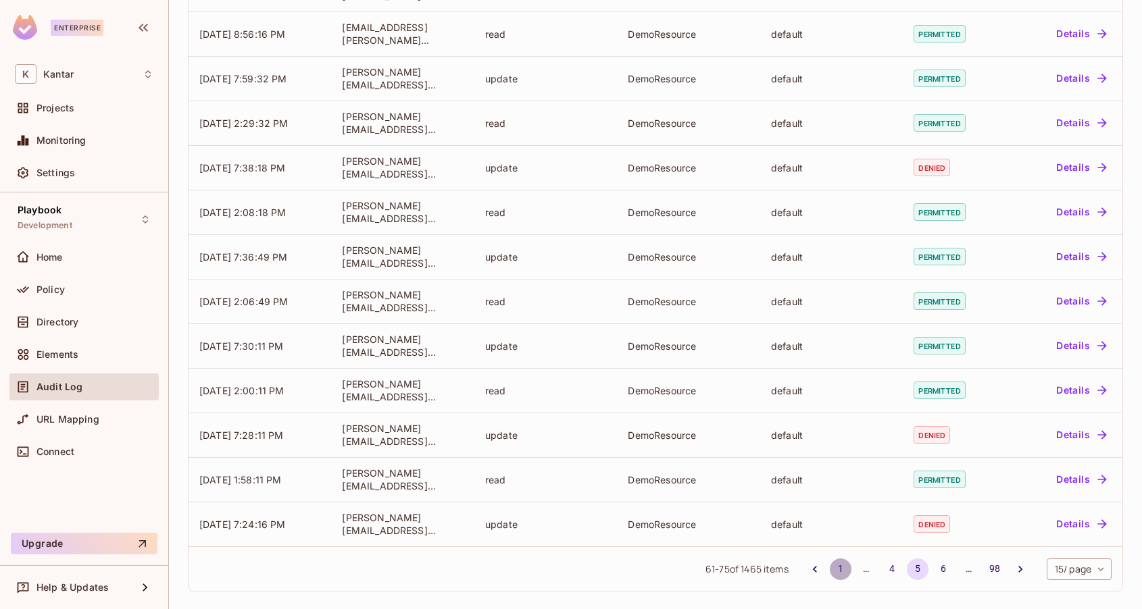
click at [838, 569] on button "1" at bounding box center [840, 570] width 22 height 22
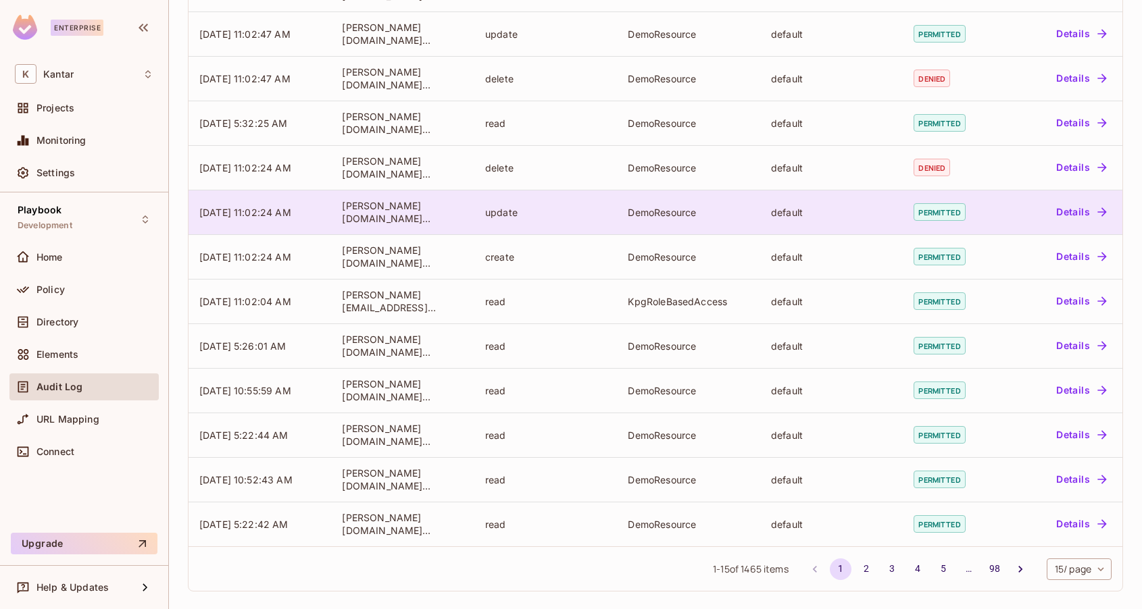
scroll to position [0, 0]
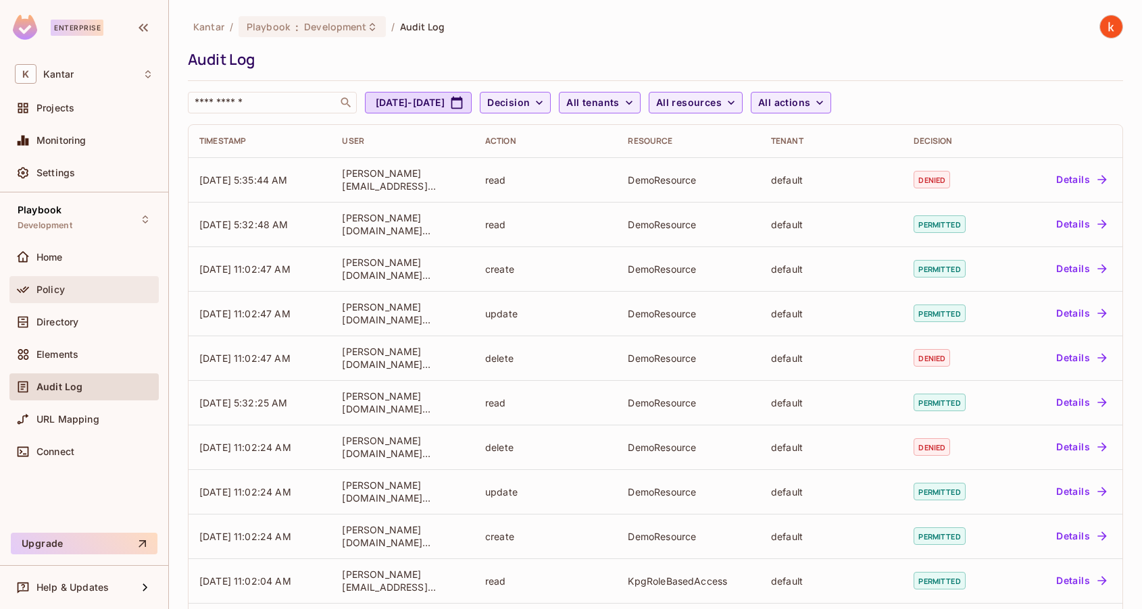
click at [50, 295] on div "Policy" at bounding box center [84, 290] width 138 height 16
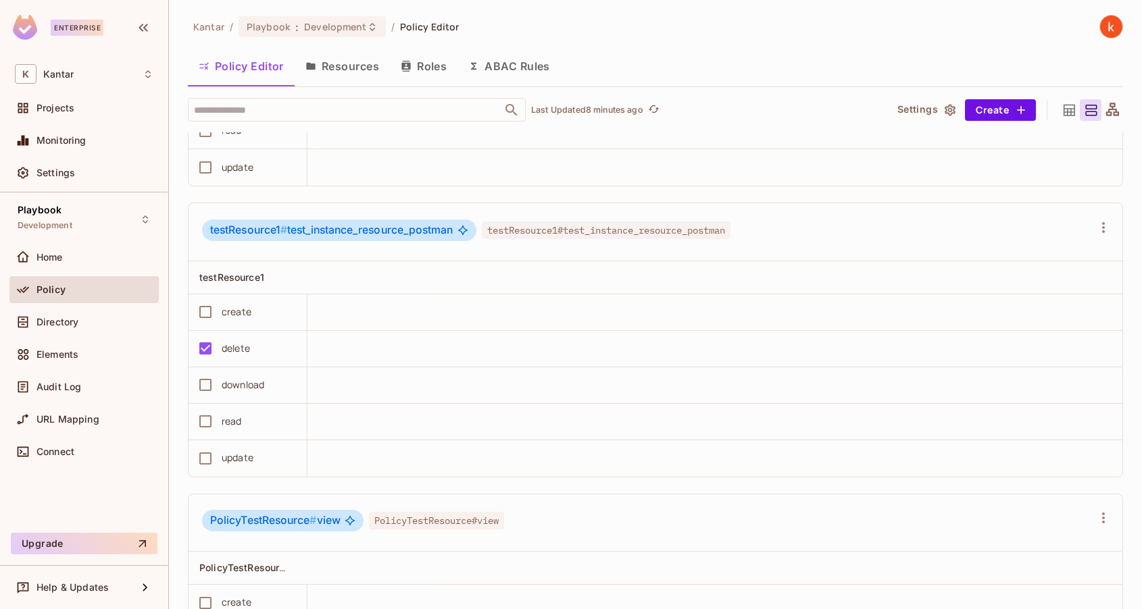
scroll to position [3385, 0]
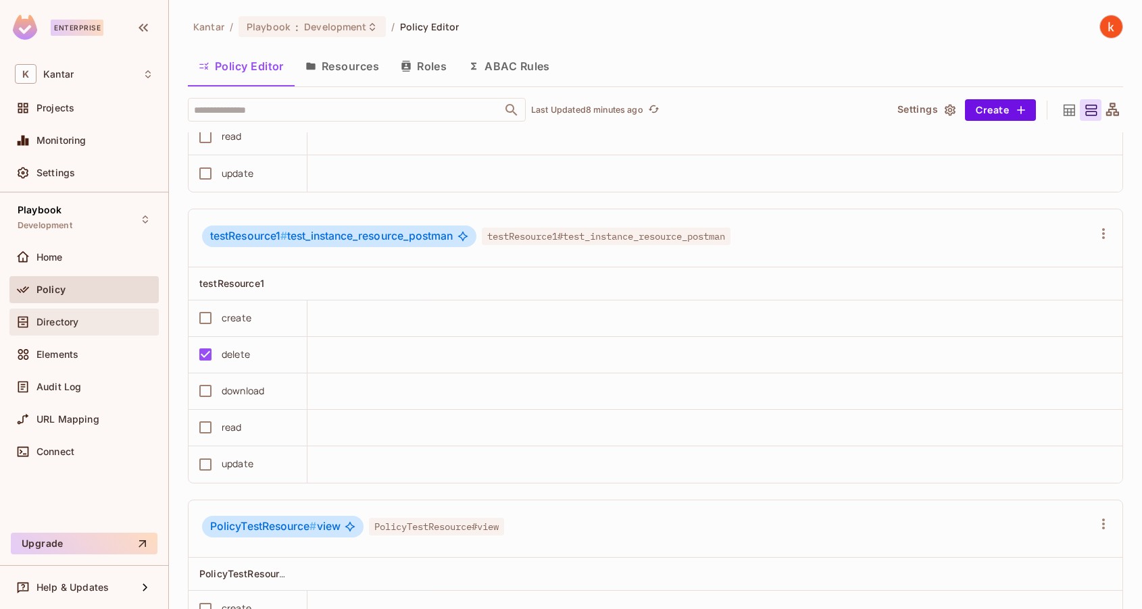
click at [70, 312] on div "Directory" at bounding box center [83, 322] width 149 height 27
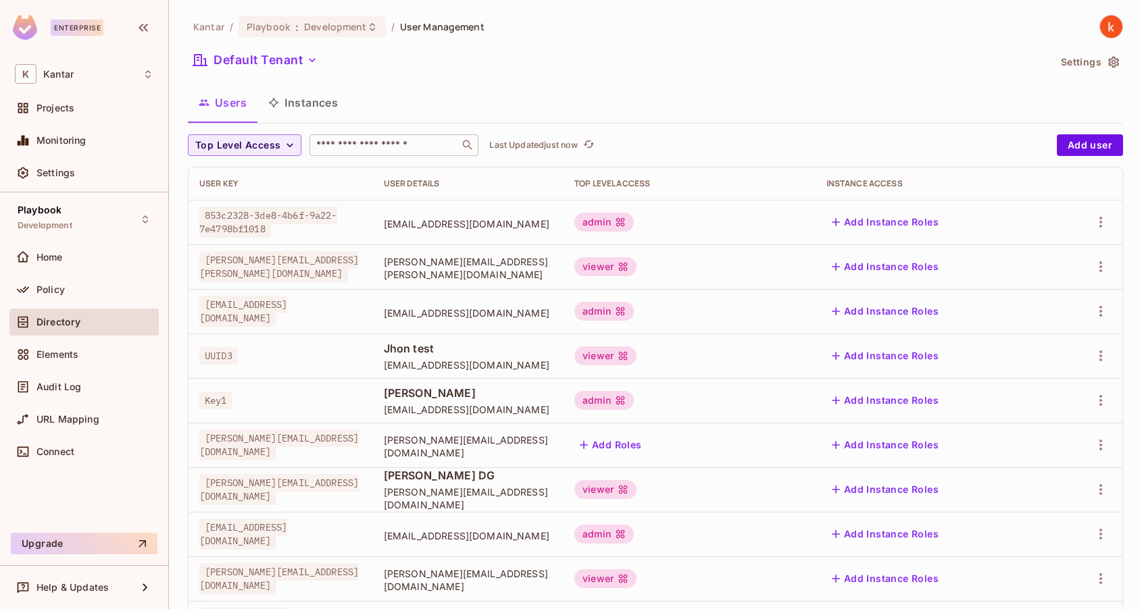
click at [347, 138] on input "text" at bounding box center [384, 145] width 142 height 14
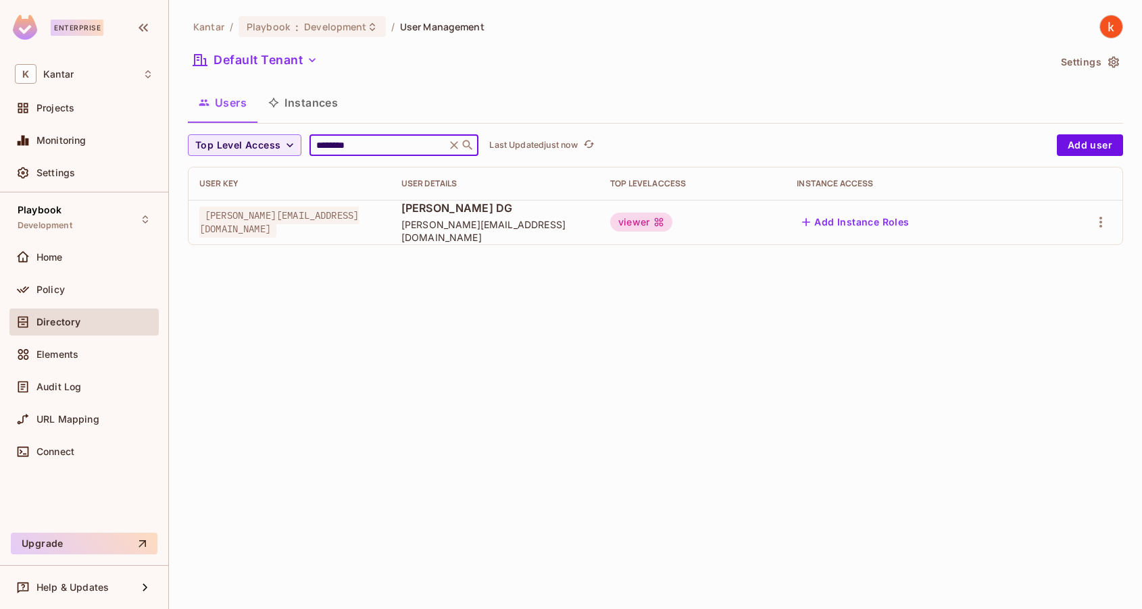
click at [384, 140] on input "********" at bounding box center [377, 145] width 128 height 14
type input "*"
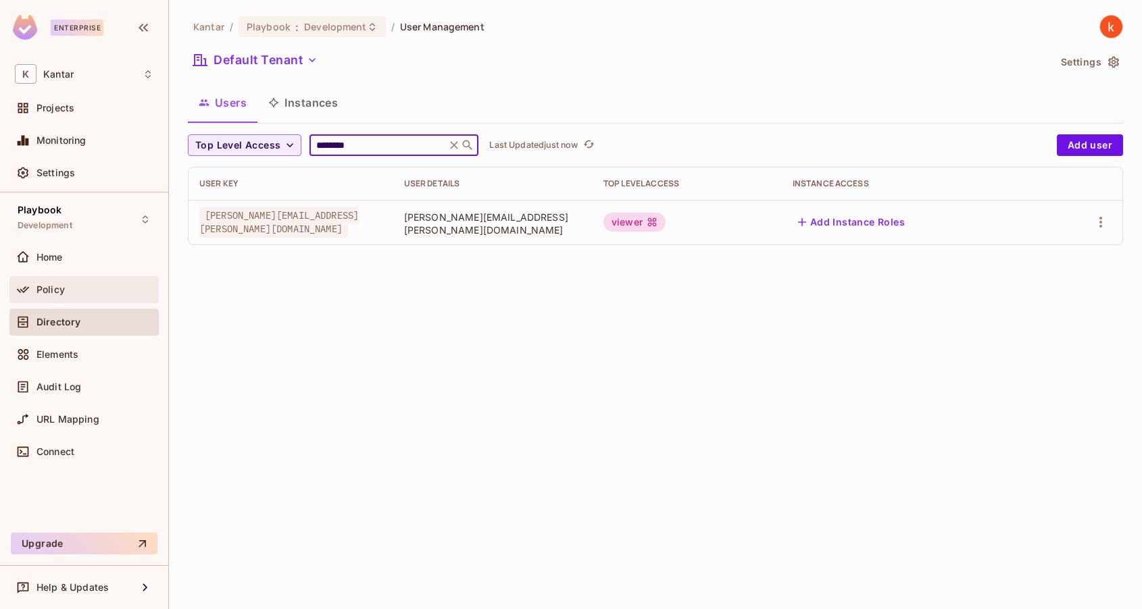
type input "********"
click at [67, 278] on div "Policy" at bounding box center [83, 289] width 149 height 27
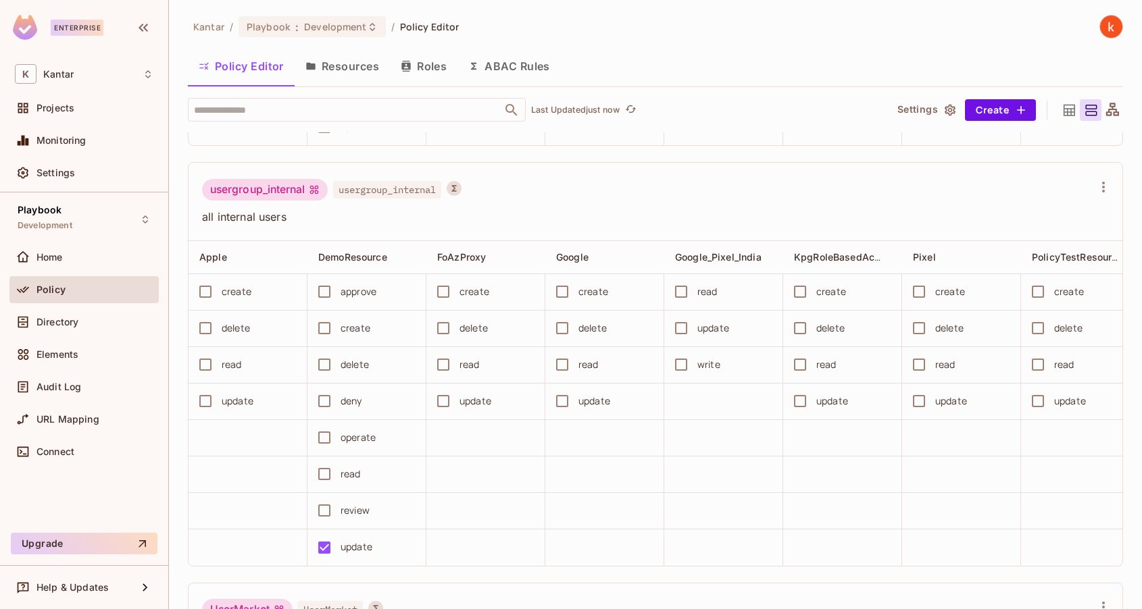
scroll to position [4962, 0]
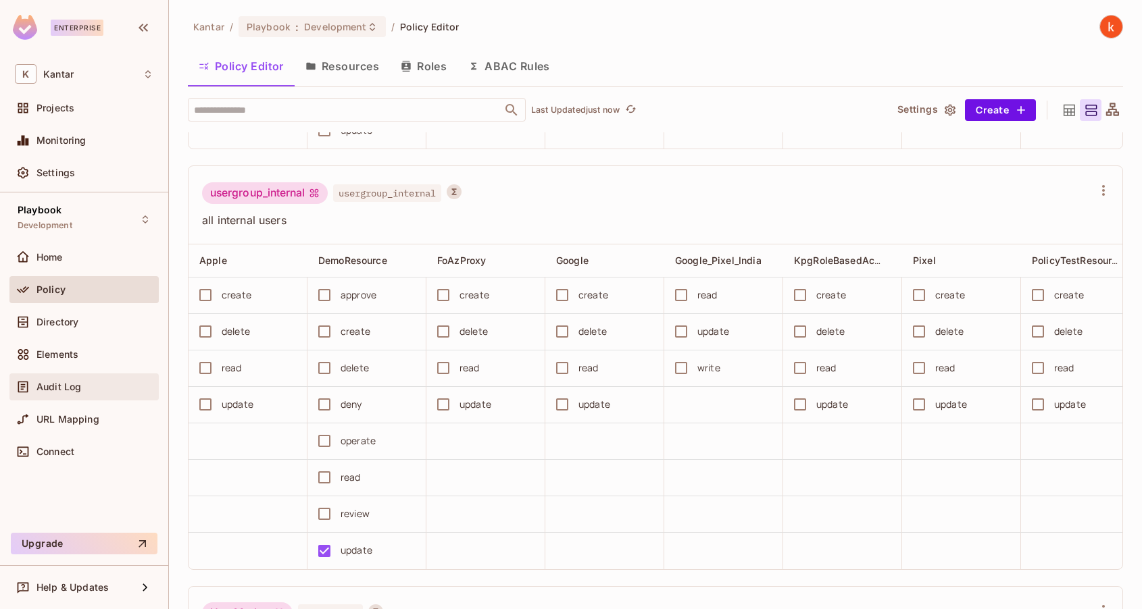
click at [42, 399] on div "Audit Log" at bounding box center [83, 387] width 149 height 27
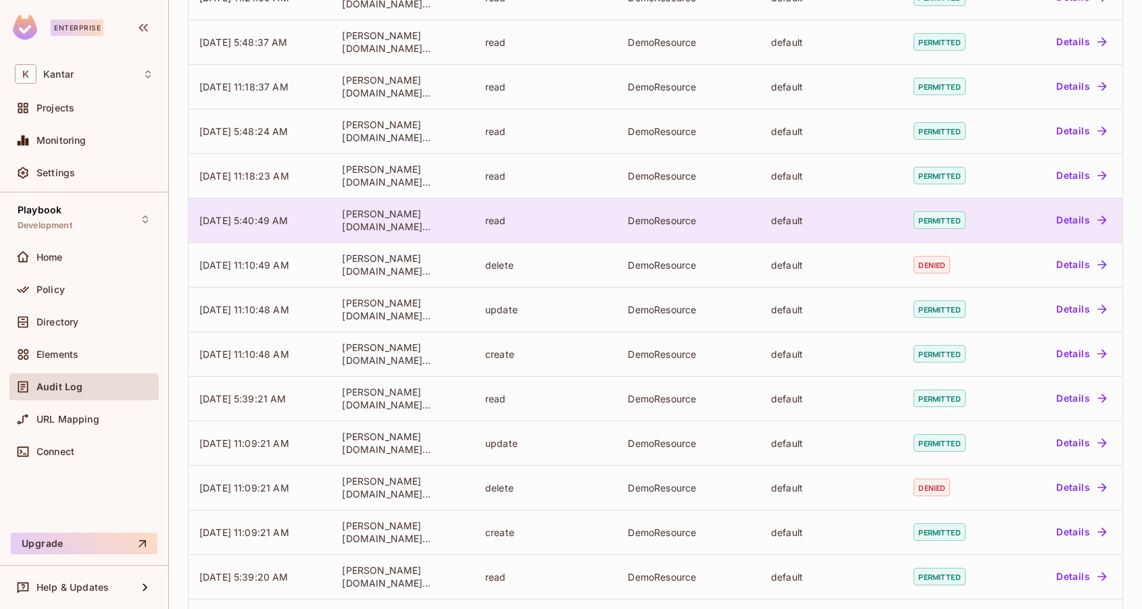
scroll to position [280, 0]
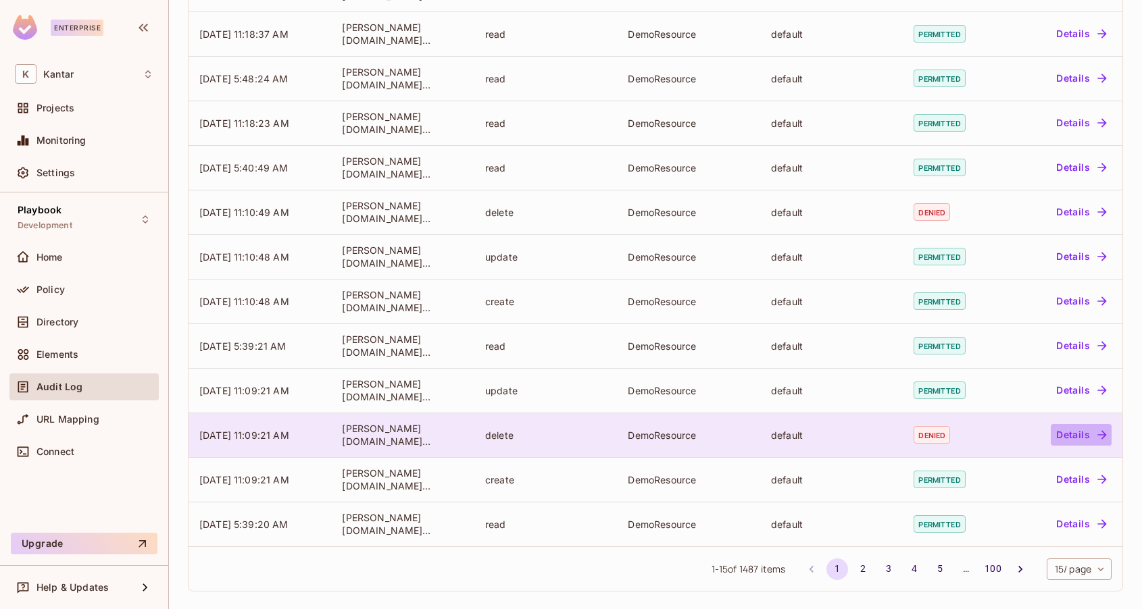
click at [1085, 434] on button "Details" at bounding box center [1080, 435] width 61 height 22
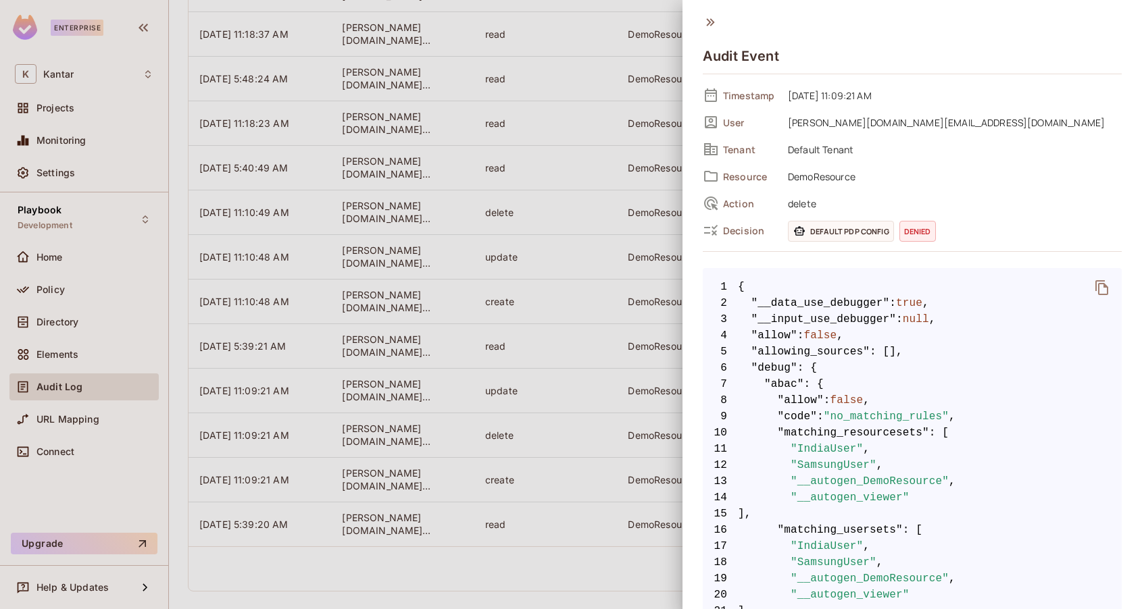
click at [707, 21] on icon at bounding box center [709, 22] width 15 height 15
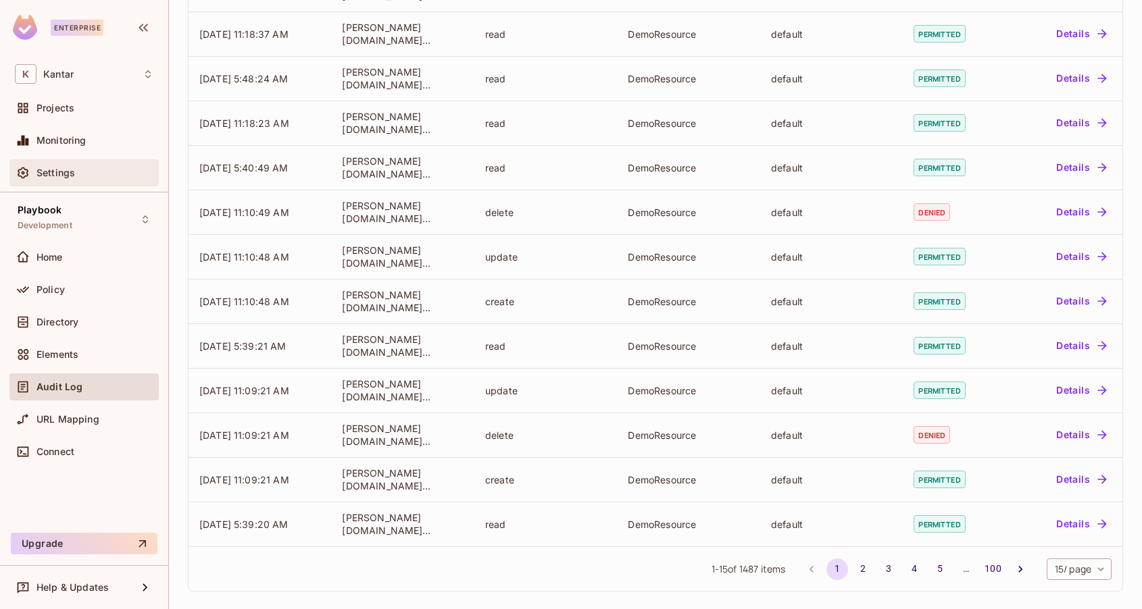
click at [53, 168] on span "Settings" at bounding box center [55, 173] width 39 height 11
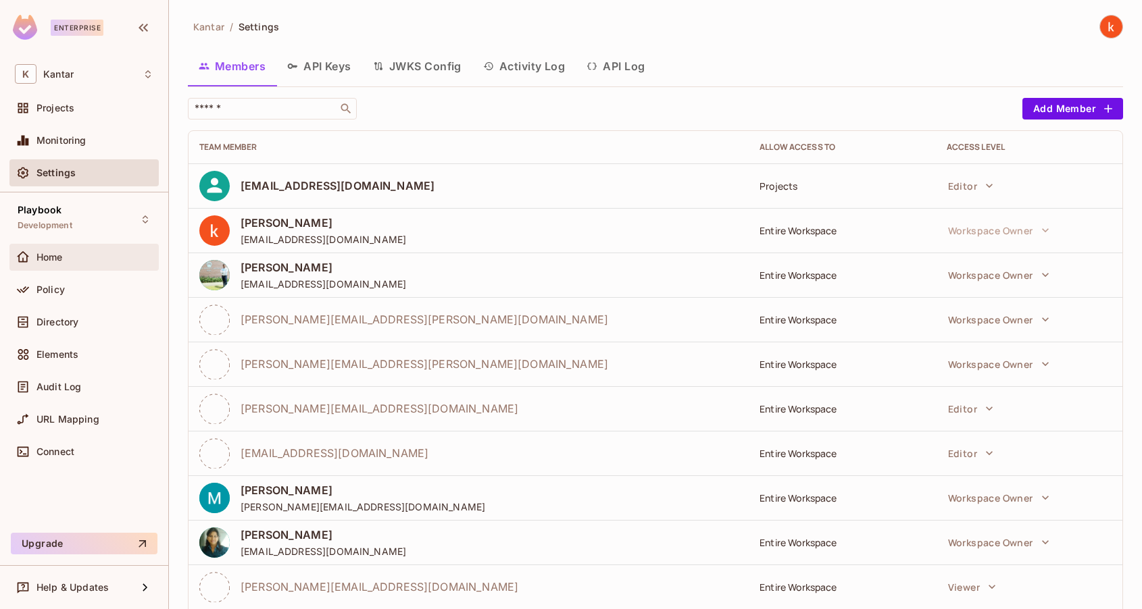
click at [64, 266] on div "Home" at bounding box center [83, 257] width 149 height 27
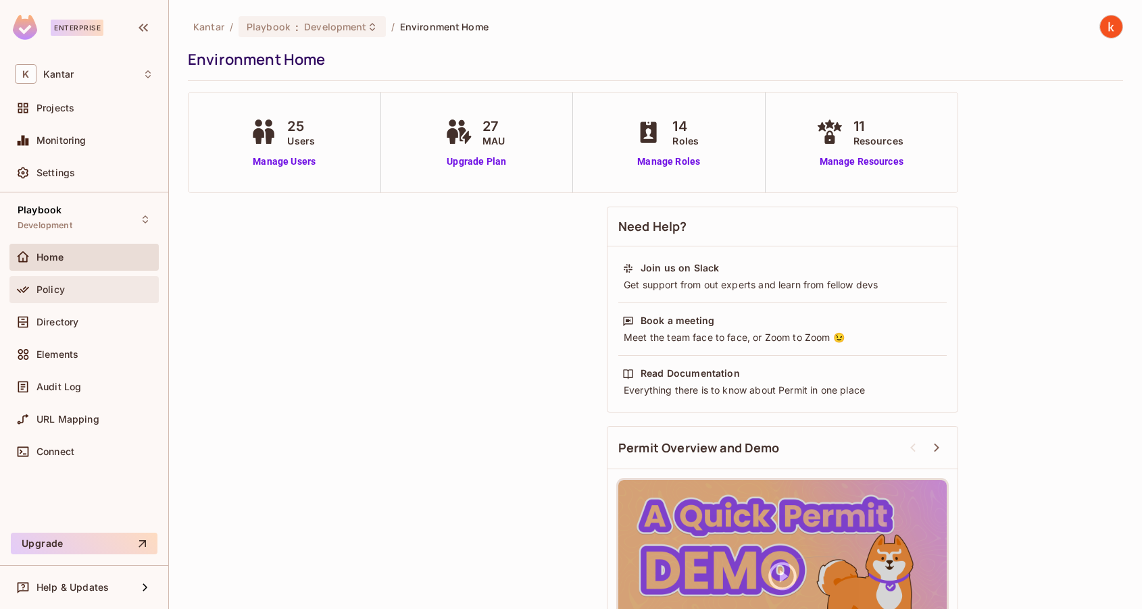
click at [55, 294] on span "Policy" at bounding box center [50, 289] width 28 height 11
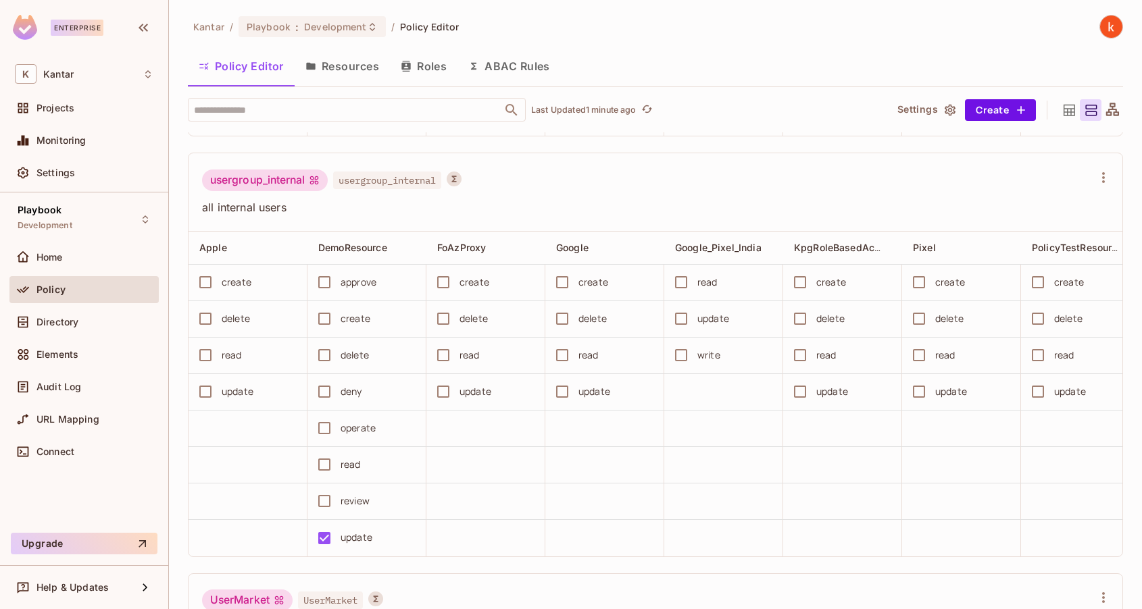
scroll to position [4976, 0]
click at [51, 319] on span "Directory" at bounding box center [57, 322] width 42 height 11
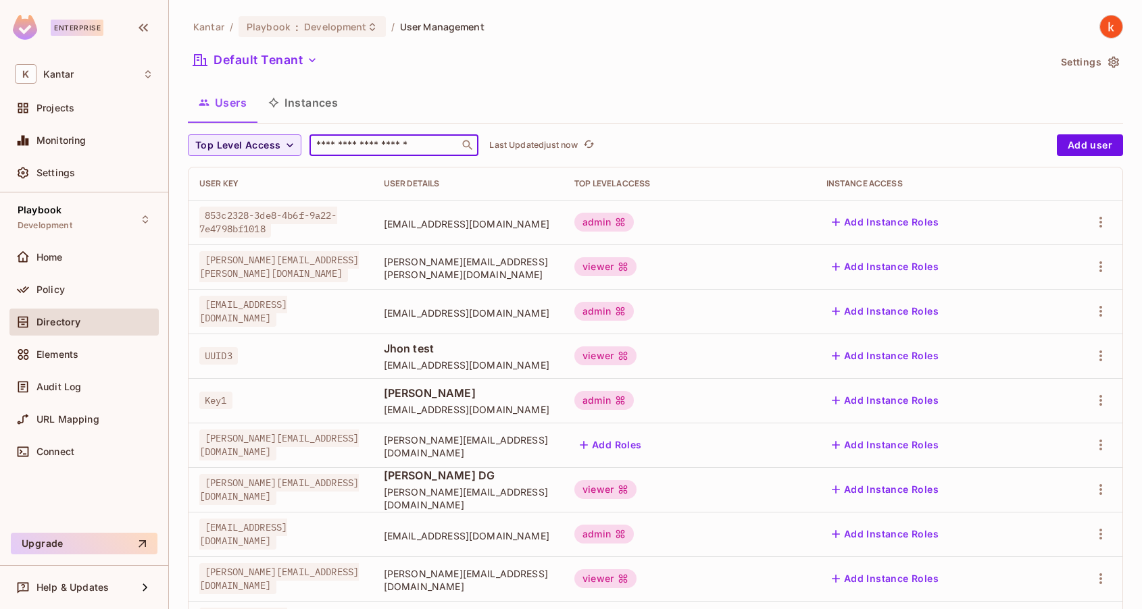
click at [389, 150] on input "text" at bounding box center [384, 145] width 142 height 14
type input "*******"
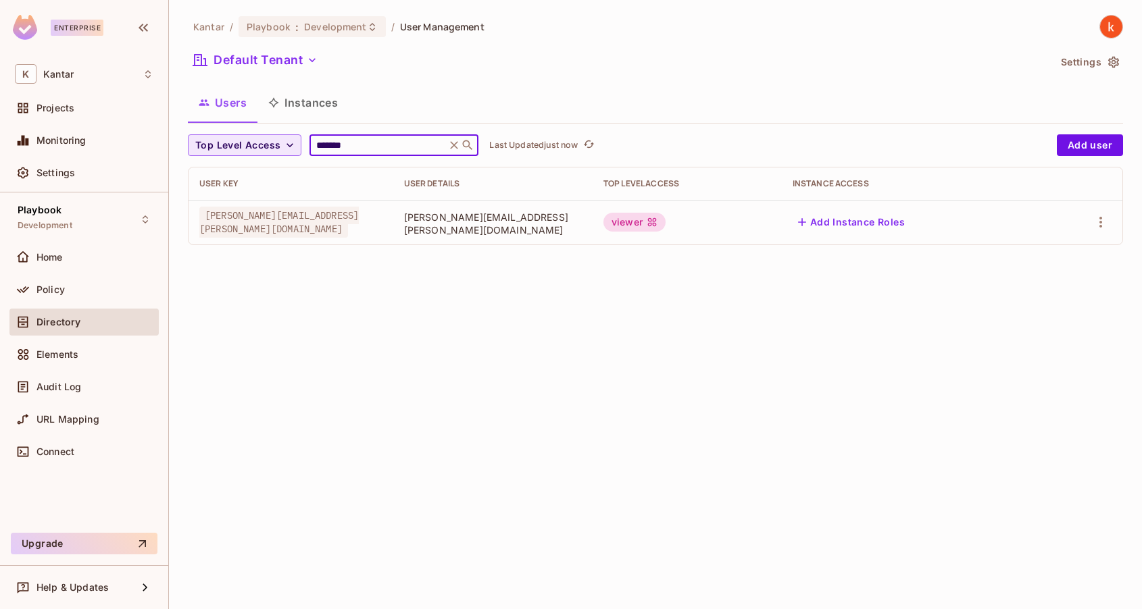
drag, startPoint x: 372, startPoint y: 145, endPoint x: 274, endPoint y: 146, distance: 97.3
click at [274, 146] on div "Top Level Access ******* ​ Last Updated just now" at bounding box center [619, 145] width 862 height 22
type input "********"
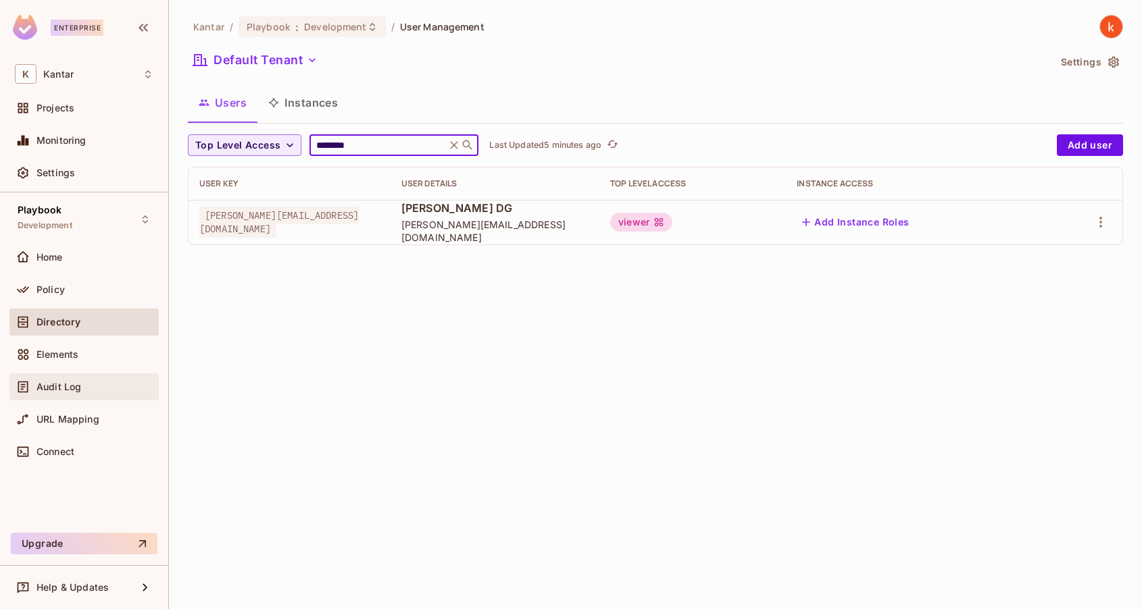
click at [62, 388] on span "Audit Log" at bounding box center [58, 387] width 45 height 11
